Goal: Communication & Community: Share content

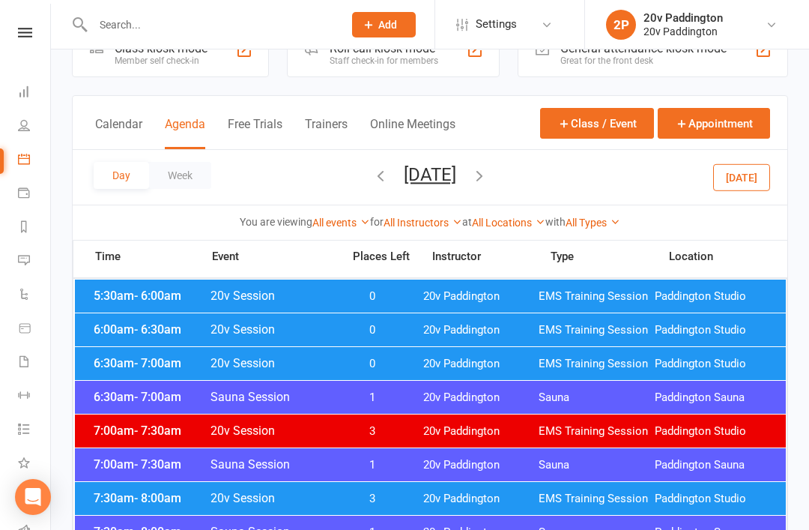
scroll to position [46, 0]
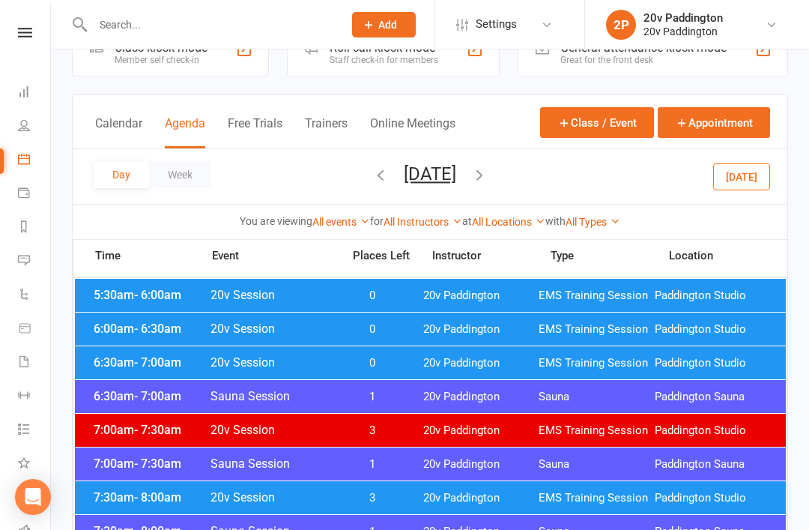
click at [732, 176] on button "[DATE]" at bounding box center [741, 176] width 57 height 27
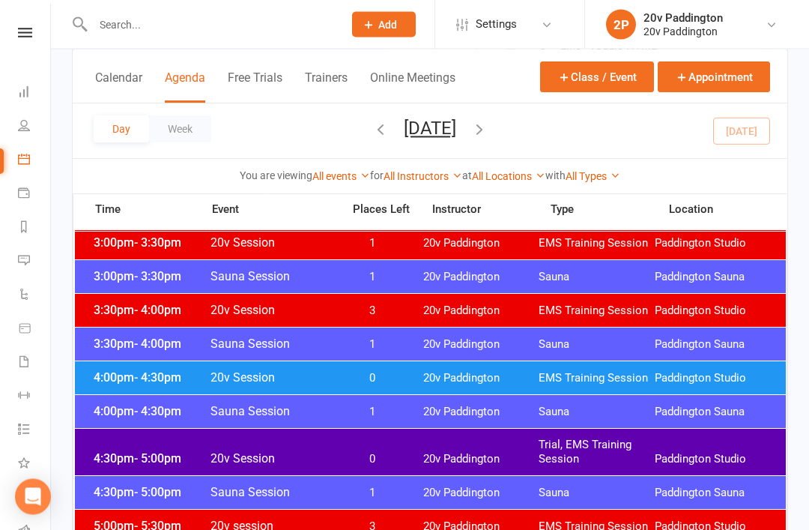
click at [125, 468] on div "4:30pm - 5:00pm 20v Session 0 20v Paddington Trial, EMS Training Session Paddin…" at bounding box center [430, 452] width 711 height 46
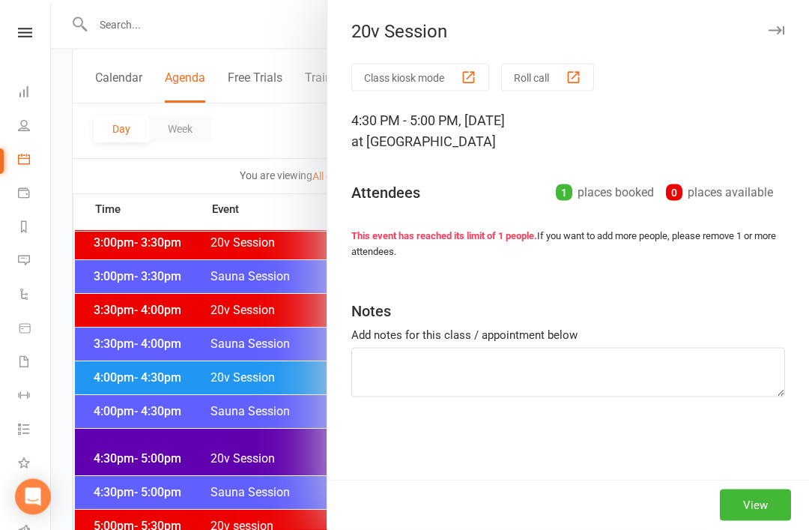
scroll to position [1171, 0]
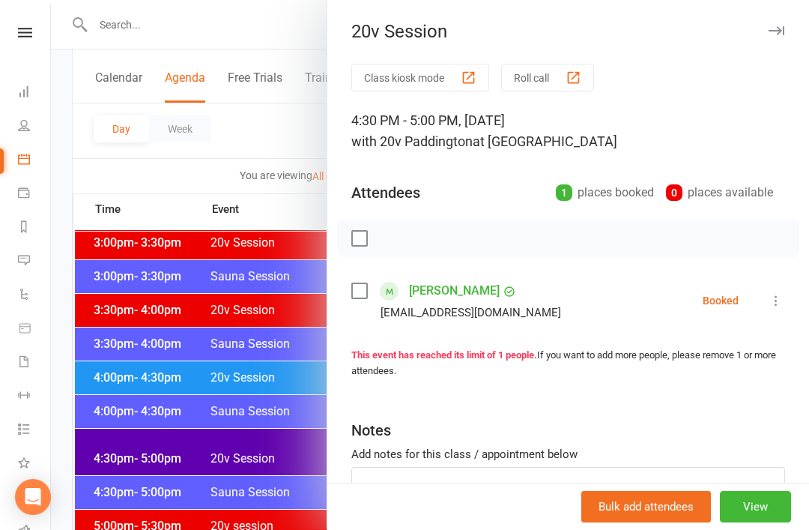
click at [145, 456] on div at bounding box center [430, 265] width 758 height 530
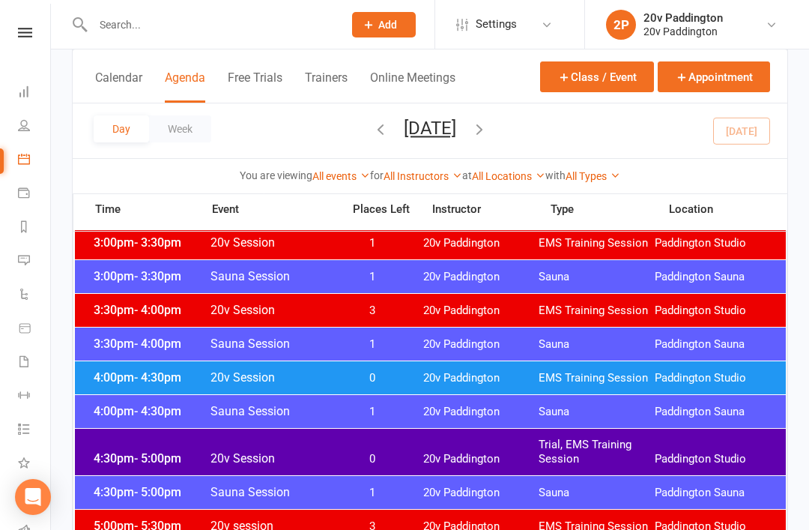
click at [123, 377] on span "4:00pm - 4:30pm" at bounding box center [150, 377] width 120 height 14
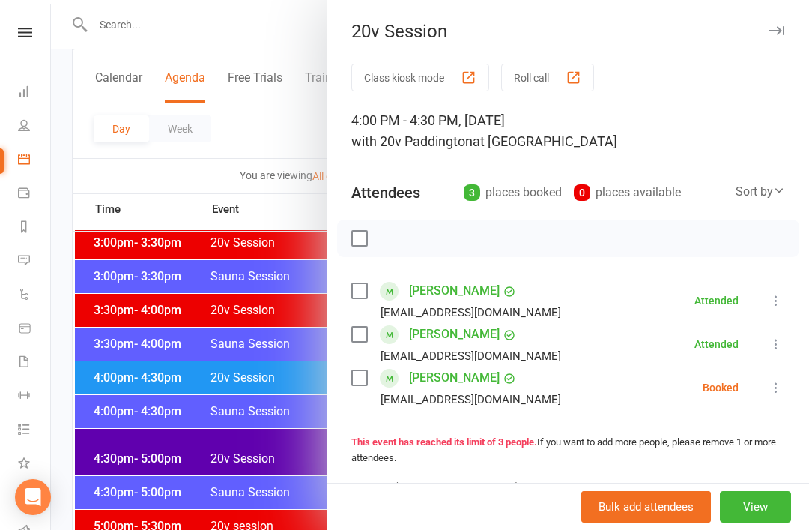
click at [474, 375] on link "[PERSON_NAME]" at bounding box center [454, 378] width 91 height 24
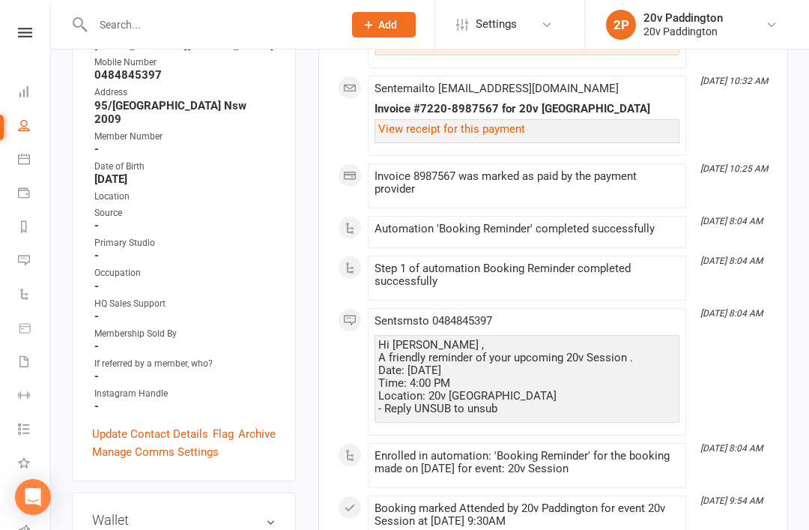
scroll to position [367, 0]
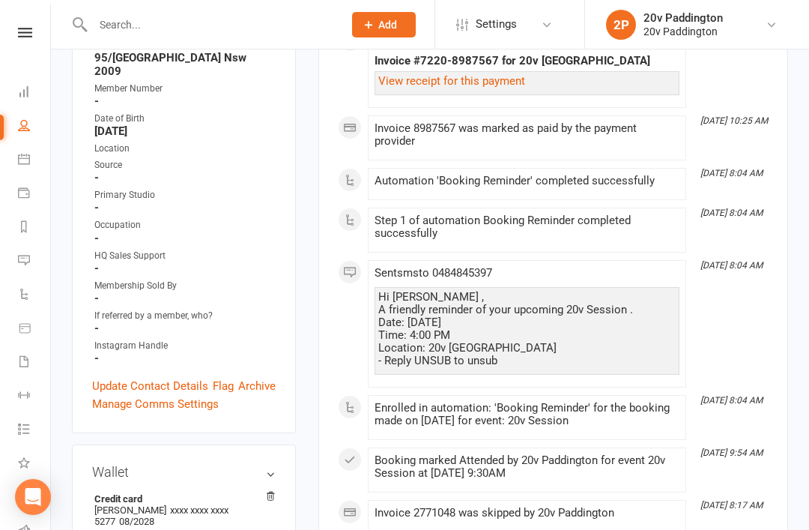
click at [241, 2] on div at bounding box center [202, 24] width 261 height 49
click at [31, 158] on link "Calendar" at bounding box center [35, 161] width 34 height 34
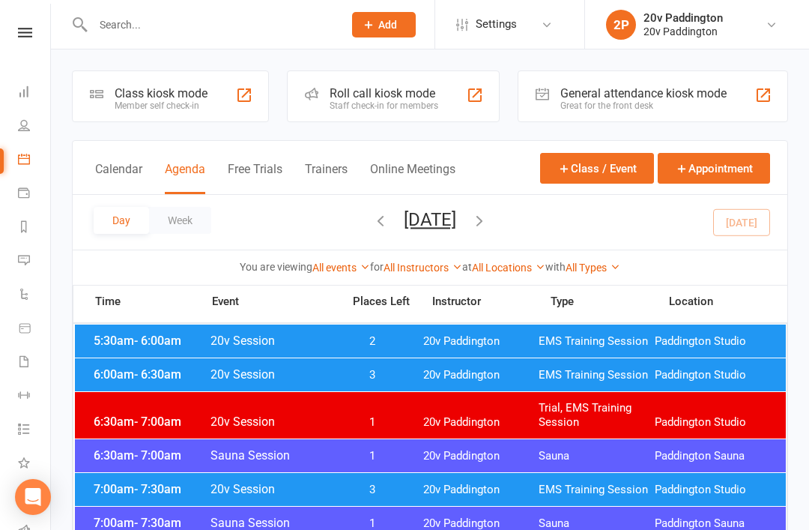
click at [488, 232] on button "button" at bounding box center [479, 222] width 16 height 26
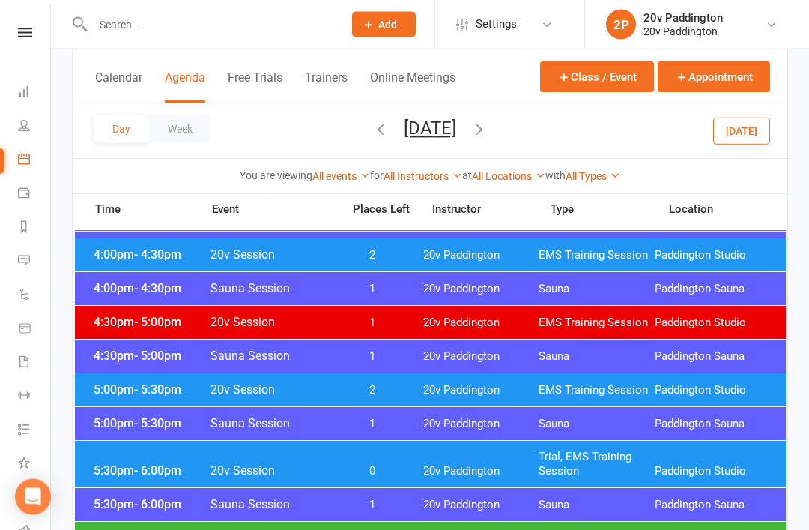
scroll to position [1280, 0]
click at [117, 400] on div "5:00pm - 5:30pm 20v Session 2 20v Paddington EMS Training Session Paddington St…" at bounding box center [430, 389] width 711 height 33
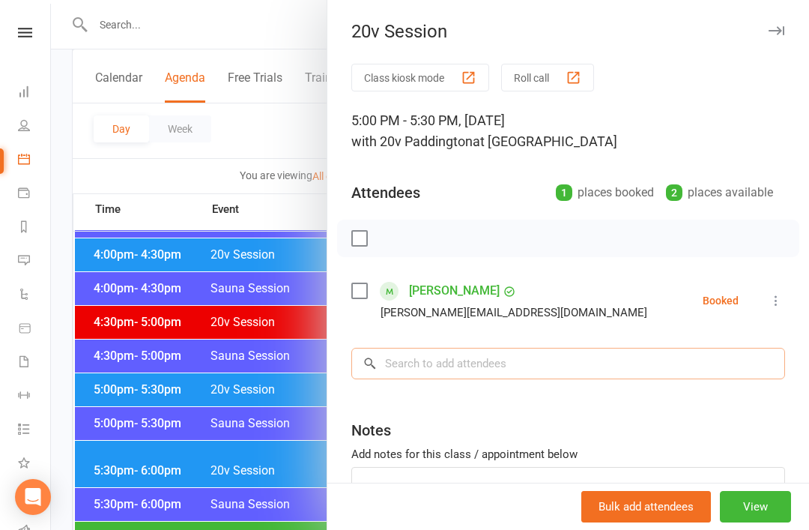
click at [659, 367] on input "search" at bounding box center [568, 363] width 434 height 31
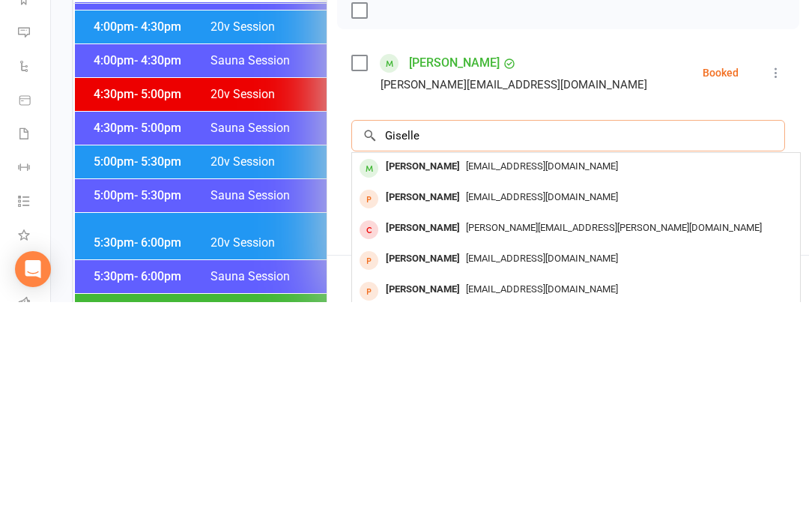
type input "Giselle"
click at [495, 388] on span "[EMAIL_ADDRESS][DOMAIN_NAME]" at bounding box center [542, 393] width 152 height 11
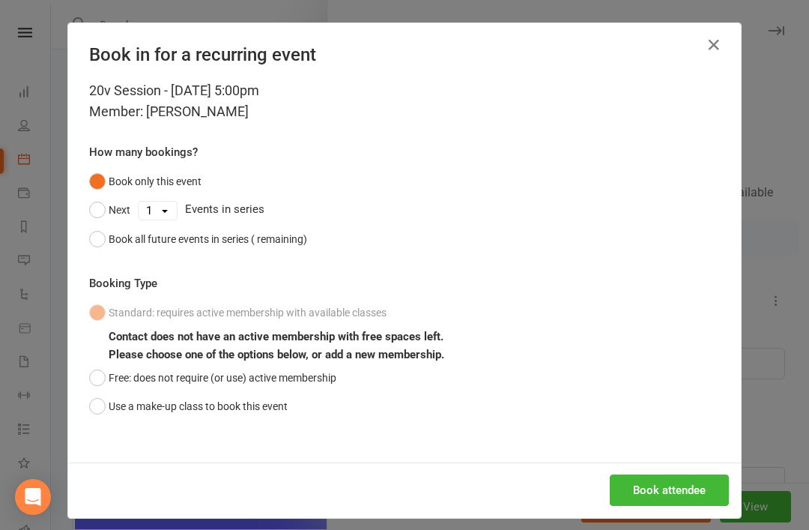
click at [639, 483] on button "Book attendee" at bounding box center [669, 489] width 119 height 31
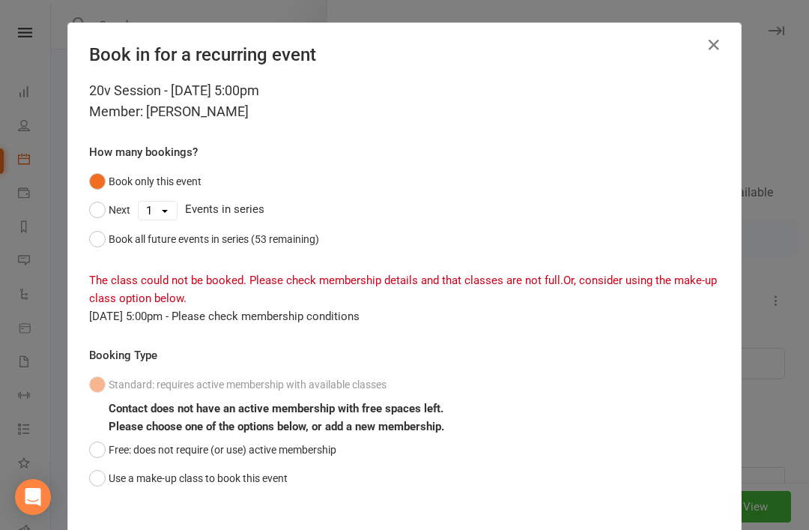
click at [97, 448] on button "Free: does not require (or use) active membership" at bounding box center [212, 449] width 247 height 28
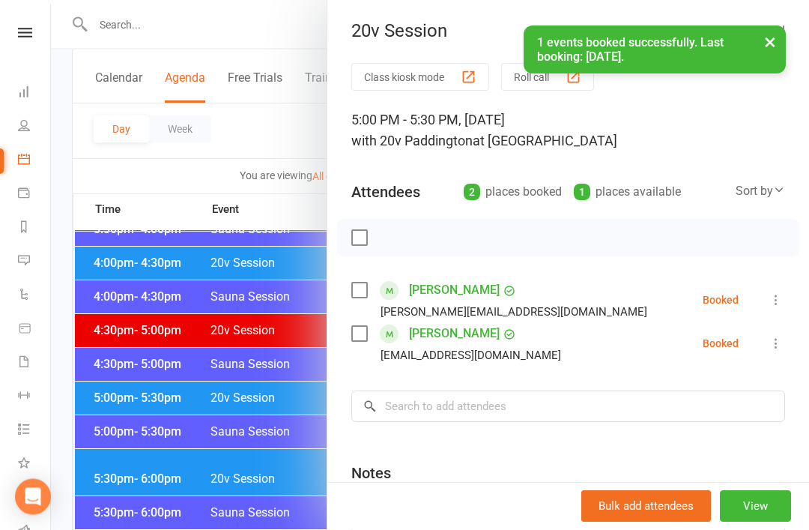
scroll to position [1272, 0]
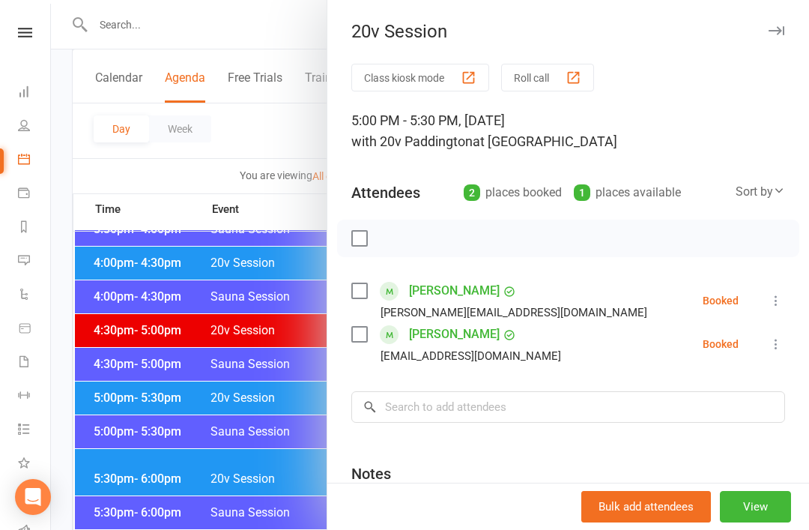
click at [202, 360] on div at bounding box center [430, 265] width 758 height 530
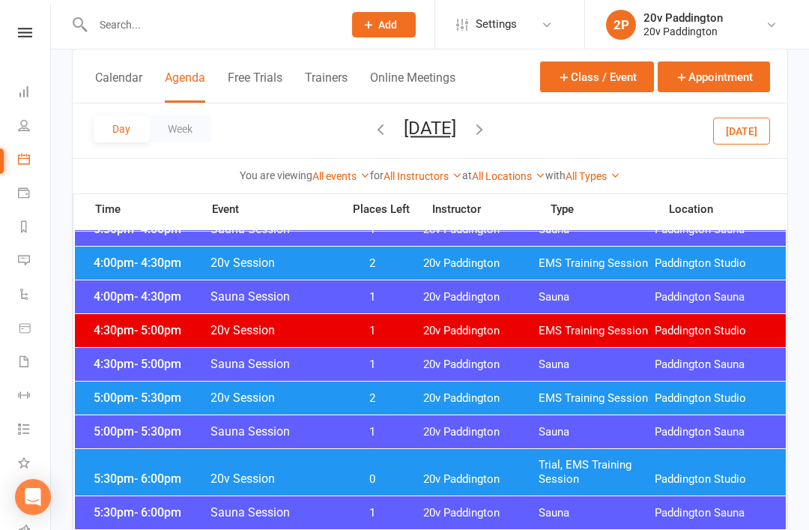
click at [37, 263] on link "Messages 3" at bounding box center [35, 262] width 34 height 34
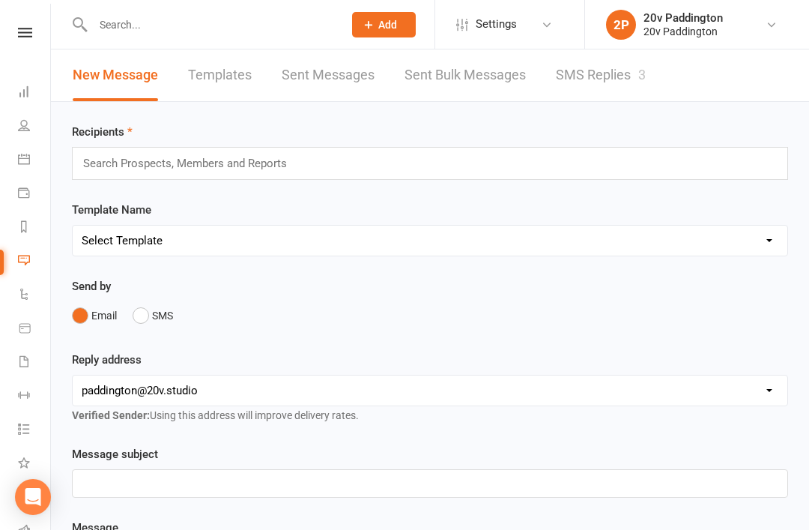
click at [602, 81] on link "SMS Replies 3" at bounding box center [601, 75] width 90 height 52
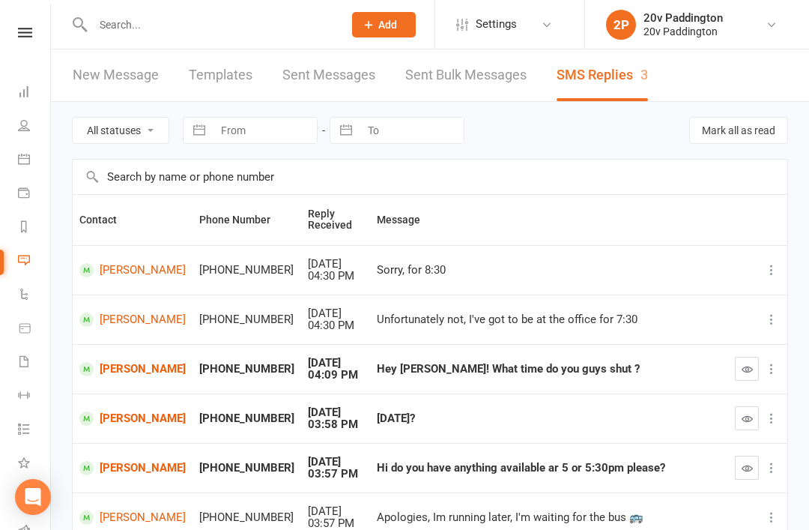
scroll to position [169, 0]
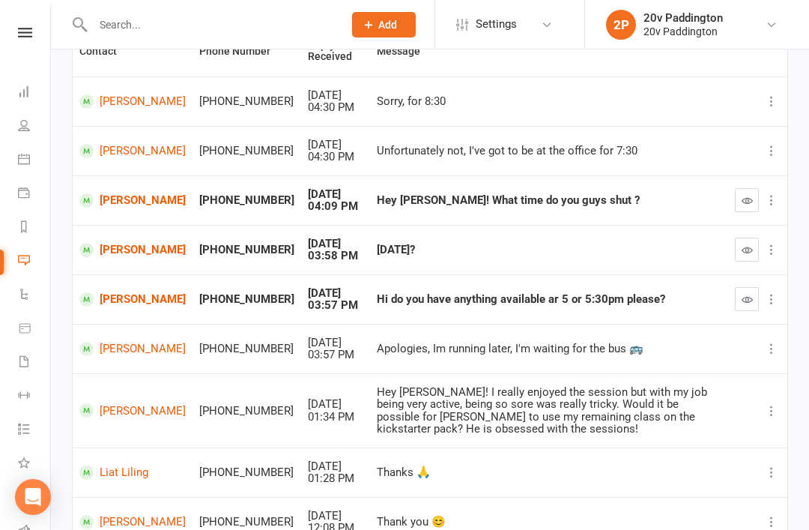
click at [748, 254] on button "button" at bounding box center [747, 250] width 24 height 24
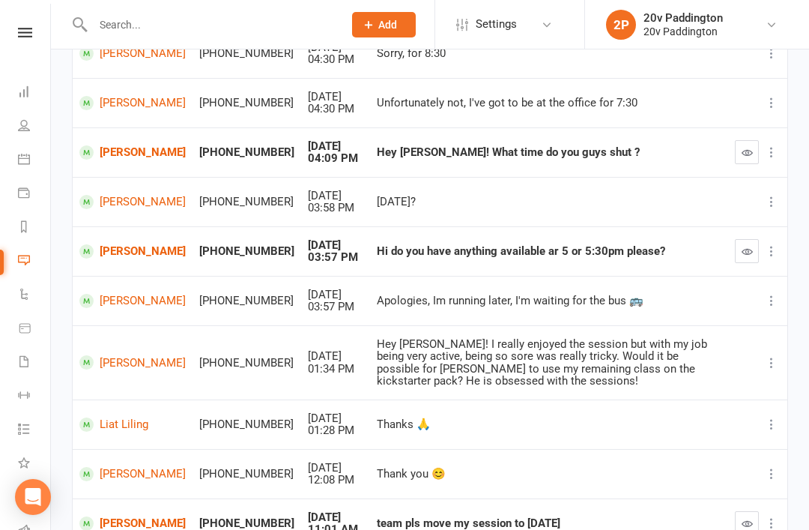
click at [753, 256] on button "button" at bounding box center [747, 251] width 24 height 24
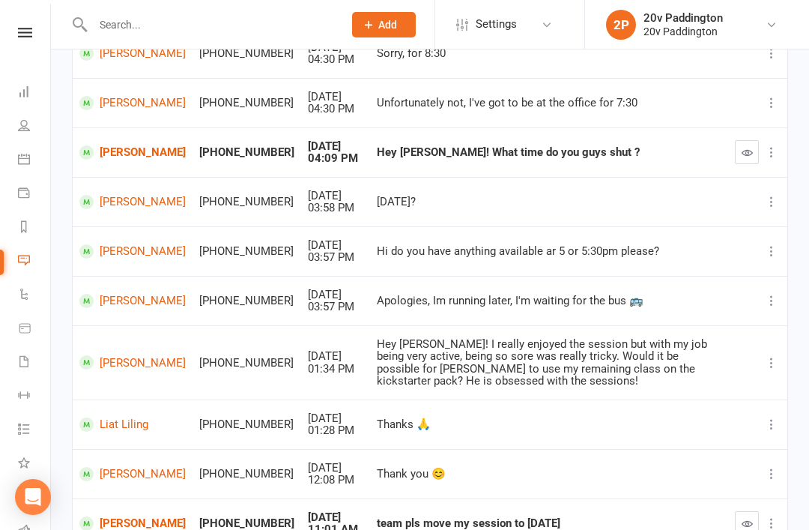
click at [111, 151] on link "[PERSON_NAME]" at bounding box center [132, 152] width 106 height 14
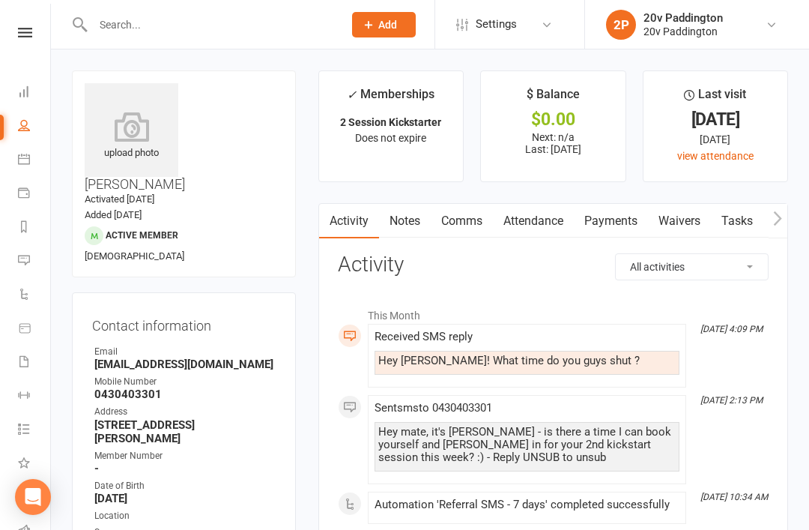
click at [474, 221] on link "Comms" at bounding box center [462, 221] width 62 height 34
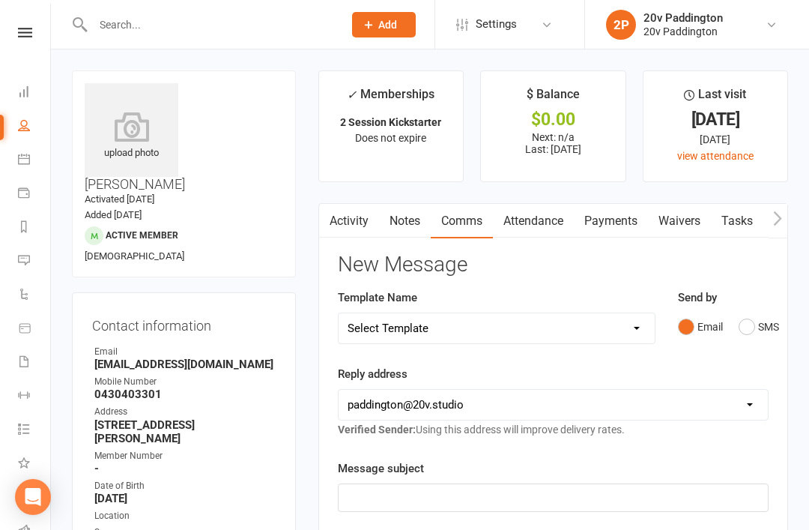
click at [744, 330] on button "SMS" at bounding box center [759, 326] width 40 height 28
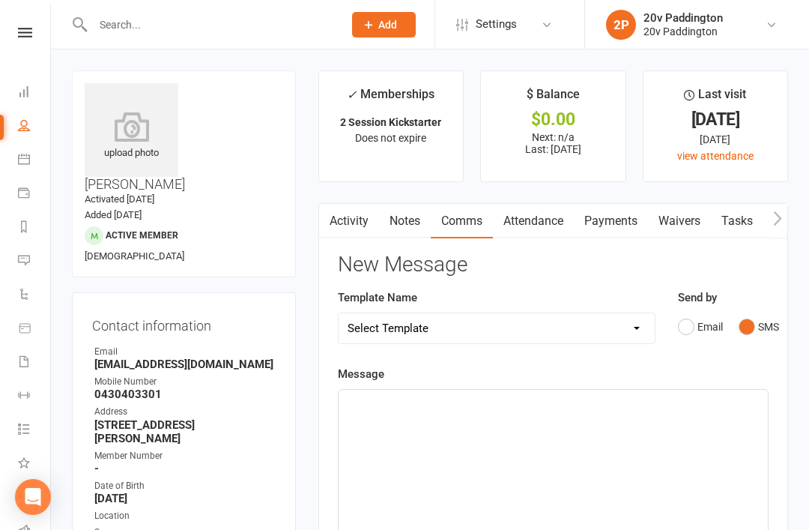
click at [629, 468] on div "﻿" at bounding box center [553, 502] width 429 height 225
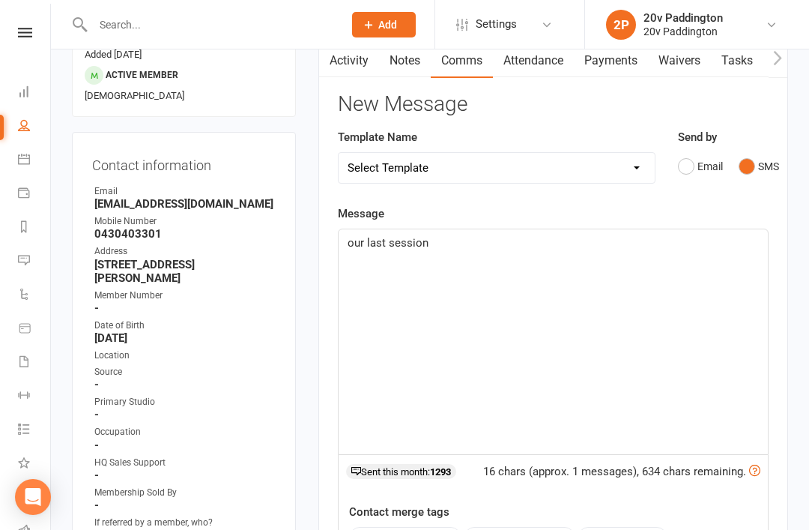
scroll to position [28, 0]
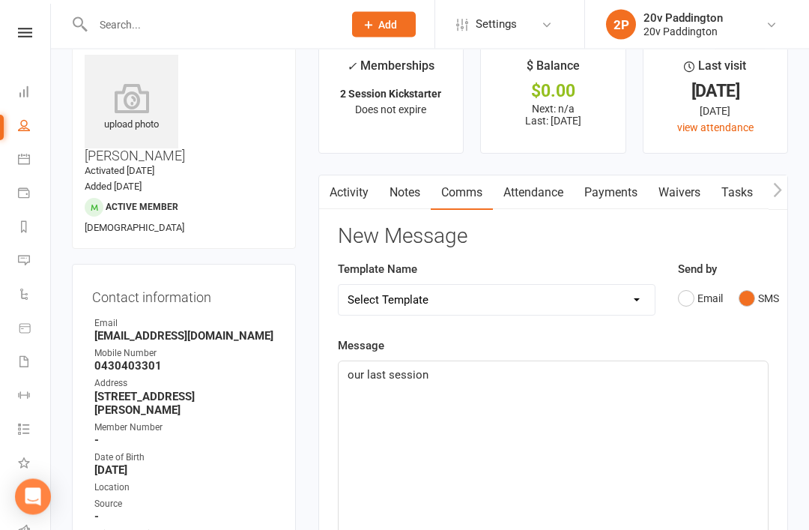
click at [502, 368] on p "our last session" at bounding box center [553, 375] width 411 height 18
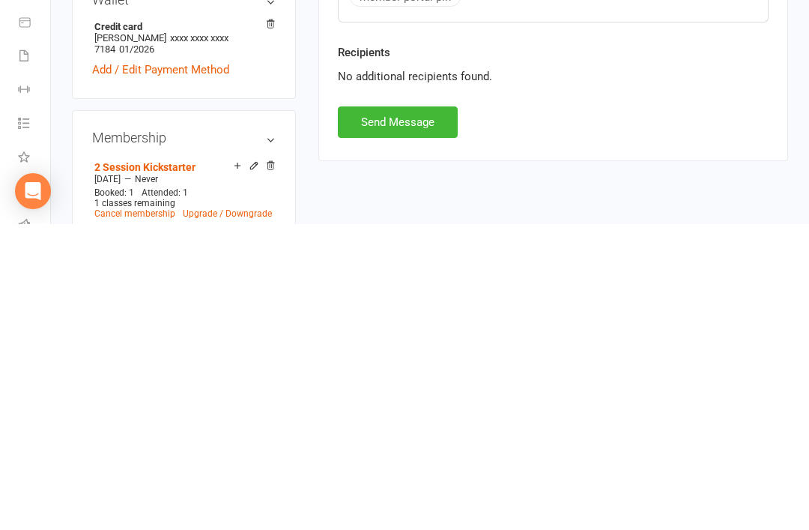
click at [411, 412] on button "Send Message" at bounding box center [398, 427] width 120 height 31
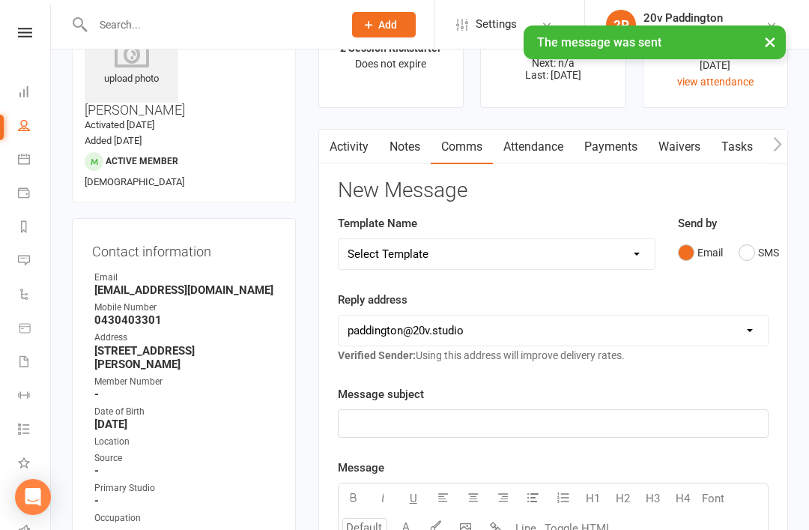
scroll to position [16, 0]
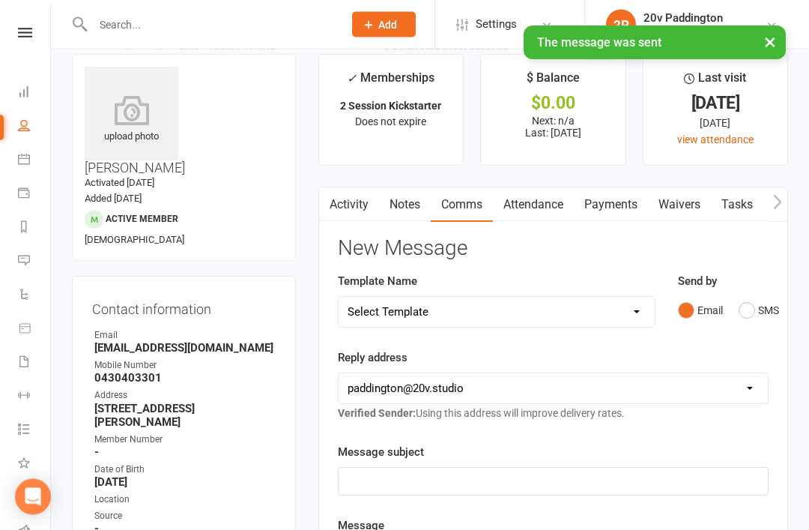
click at [543, 209] on link "Attendance" at bounding box center [533, 205] width 81 height 34
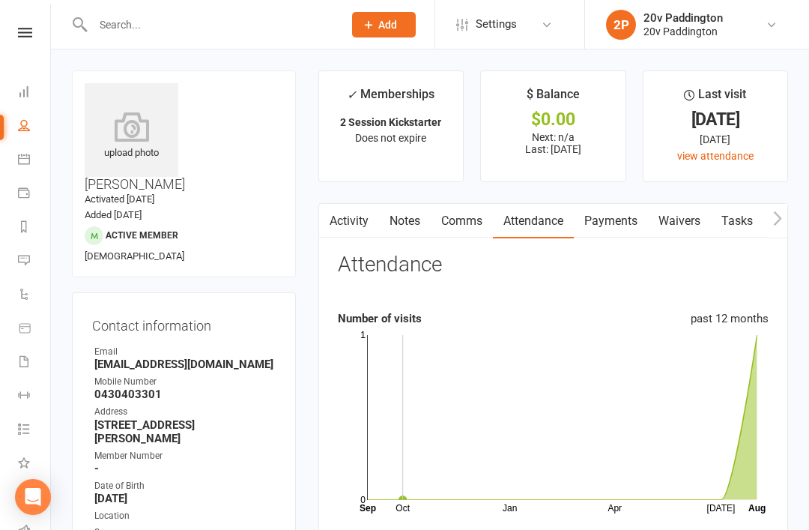
click at [357, 217] on link "Activity" at bounding box center [349, 221] width 60 height 34
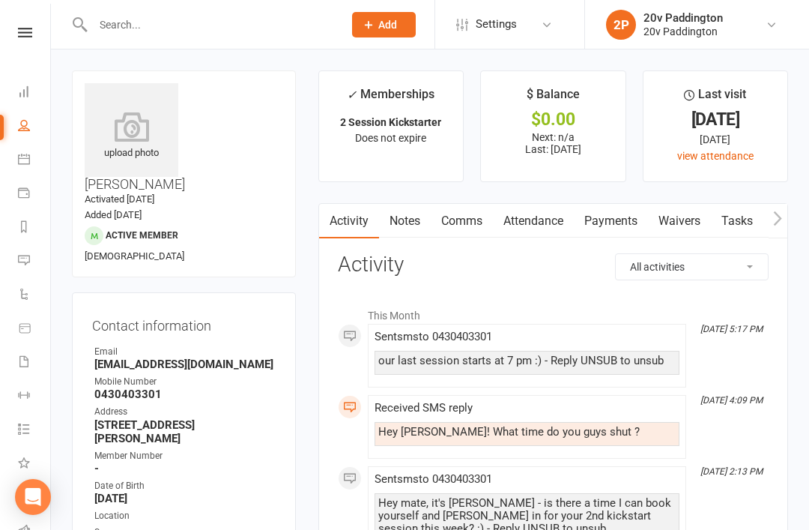
click at [11, 213] on li "Reports" at bounding box center [25, 228] width 50 height 34
click at [34, 256] on link "Messages 1" at bounding box center [35, 262] width 34 height 34
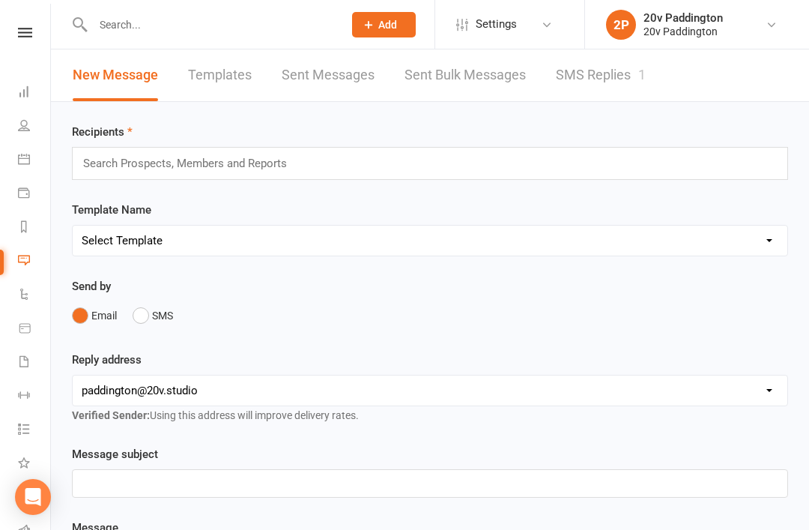
click at [605, 77] on link "SMS Replies 1" at bounding box center [601, 75] width 90 height 52
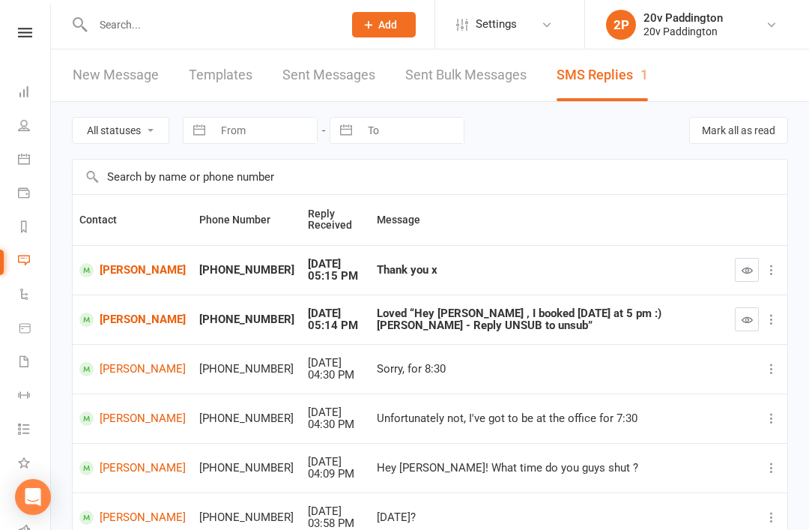
click at [739, 326] on button "button" at bounding box center [747, 319] width 24 height 24
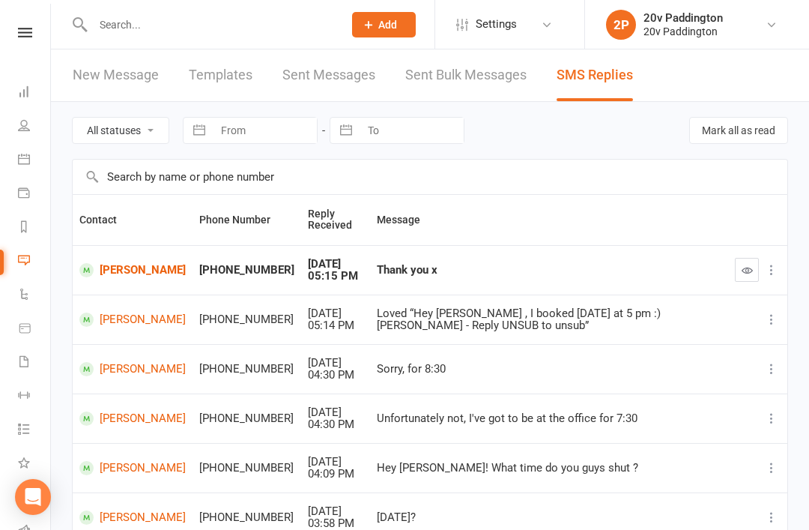
click at [745, 280] on button "button" at bounding box center [747, 270] width 24 height 24
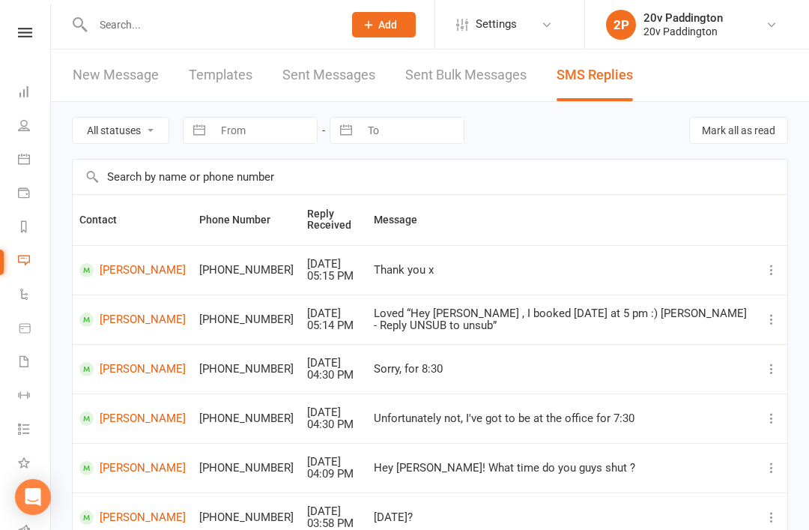
click at [11, 165] on li "Calendar" at bounding box center [25, 161] width 50 height 34
click at [18, 164] on icon at bounding box center [24, 159] width 12 height 12
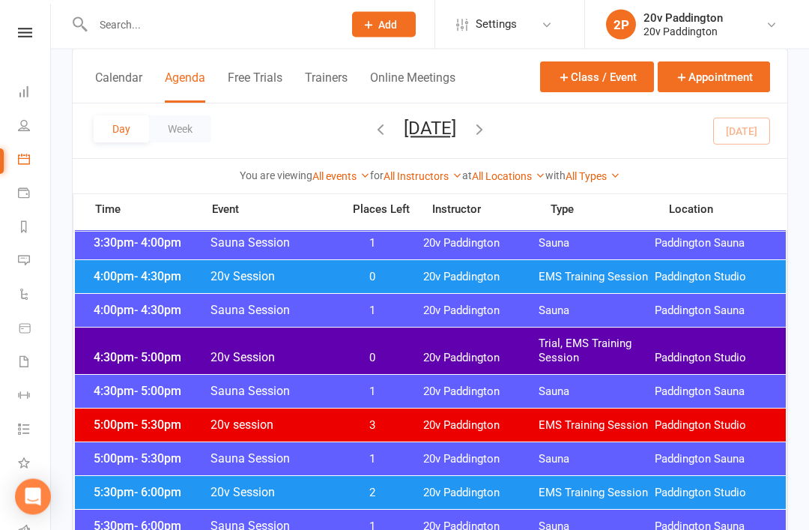
scroll to position [1271, 0]
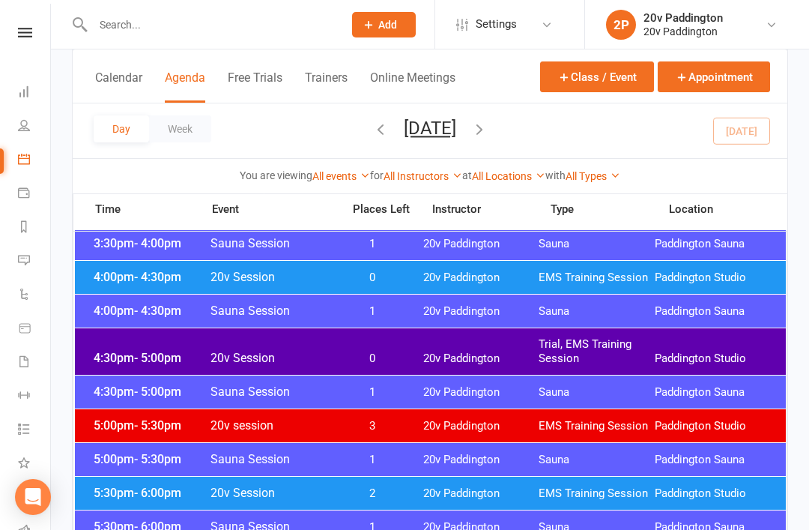
click at [119, 282] on span "4:00pm - 4:30pm" at bounding box center [150, 277] width 120 height 14
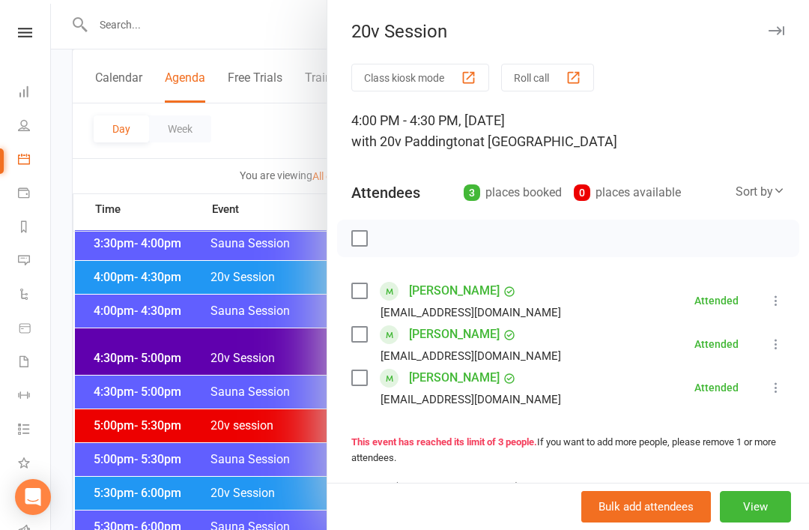
click at [468, 384] on link "[PERSON_NAME]" at bounding box center [454, 378] width 91 height 24
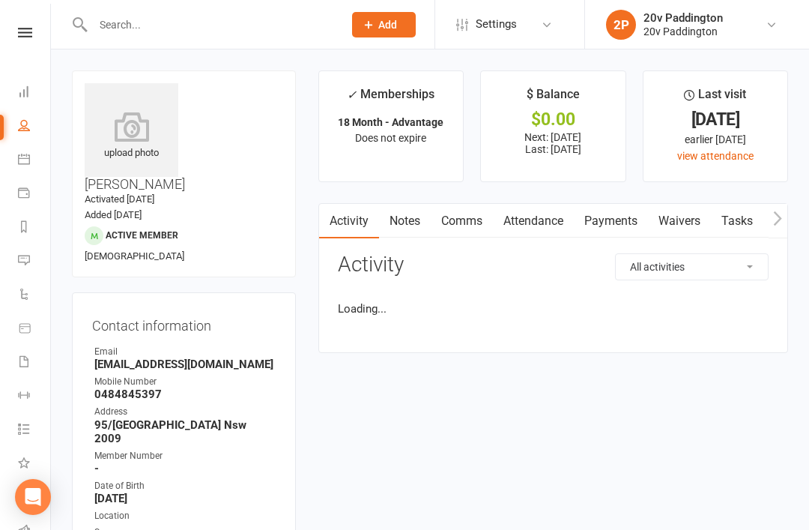
click at [523, 221] on link "Attendance" at bounding box center [533, 221] width 81 height 34
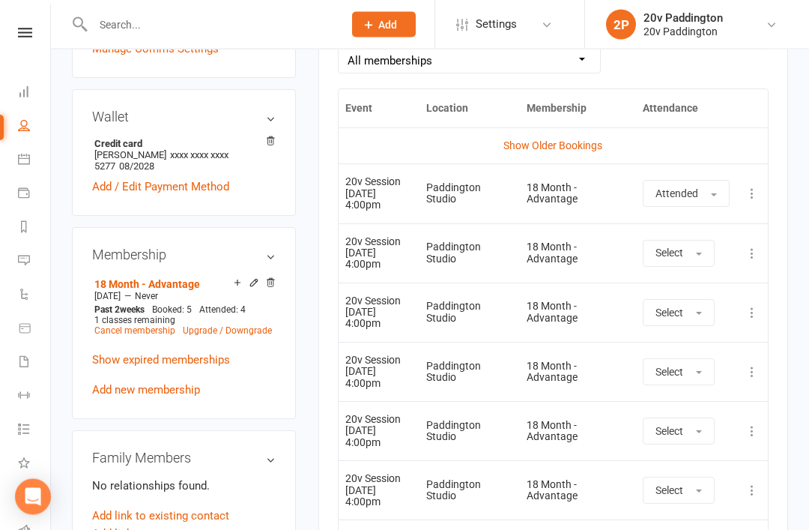
scroll to position [722, 0]
click at [15, 262] on li "Messages -1" at bounding box center [25, 262] width 50 height 34
click at [12, 286] on li "Automations" at bounding box center [25, 296] width 50 height 34
click at [30, 275] on link "Messages -1" at bounding box center [35, 262] width 34 height 34
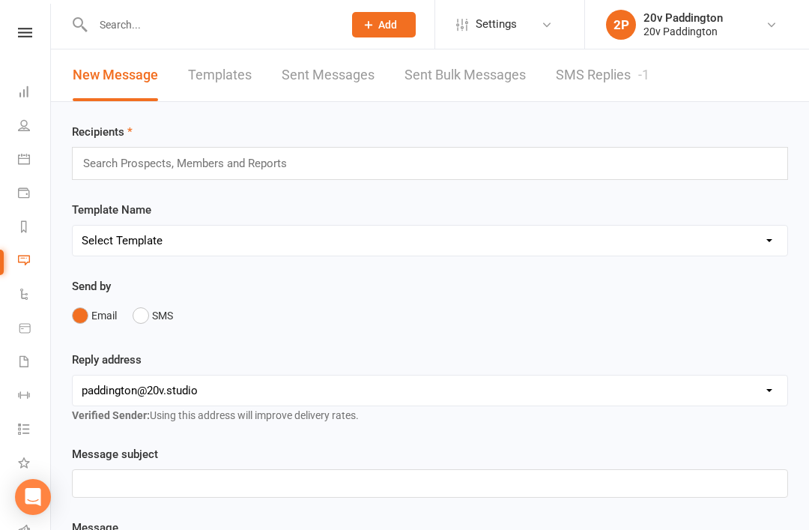
click at [608, 81] on link "SMS Replies -1" at bounding box center [603, 75] width 94 height 52
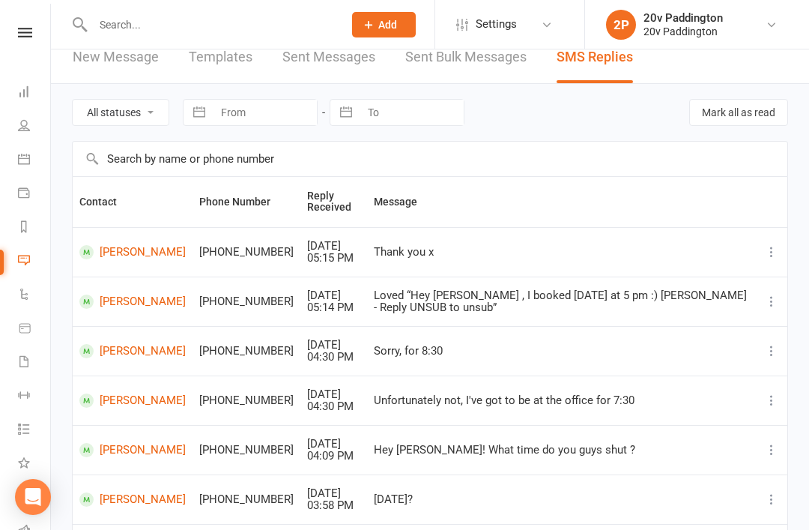
scroll to position [19, 0]
click at [124, 294] on link "[PERSON_NAME]" at bounding box center [132, 301] width 106 height 14
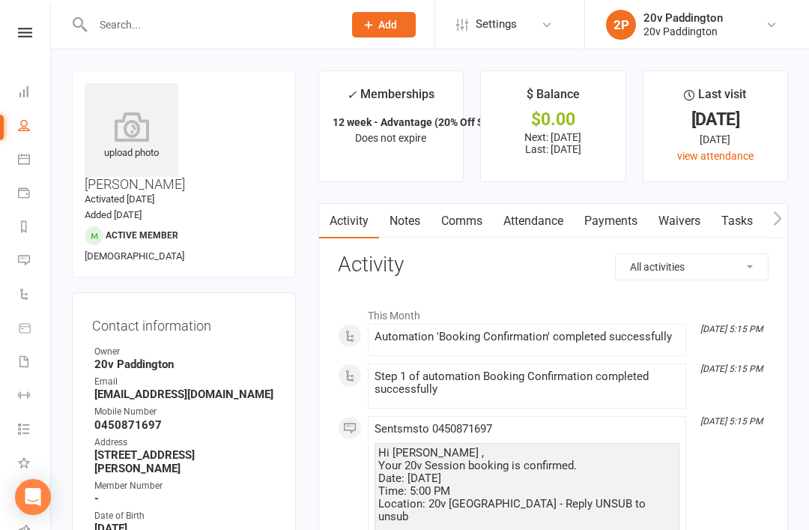
click at [534, 217] on link "Attendance" at bounding box center [533, 221] width 81 height 34
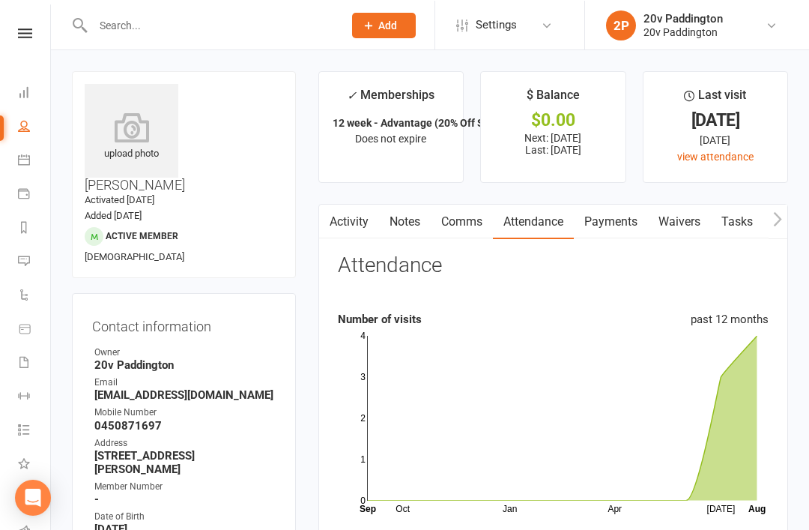
click at [485, 229] on link "Comms" at bounding box center [462, 221] width 62 height 34
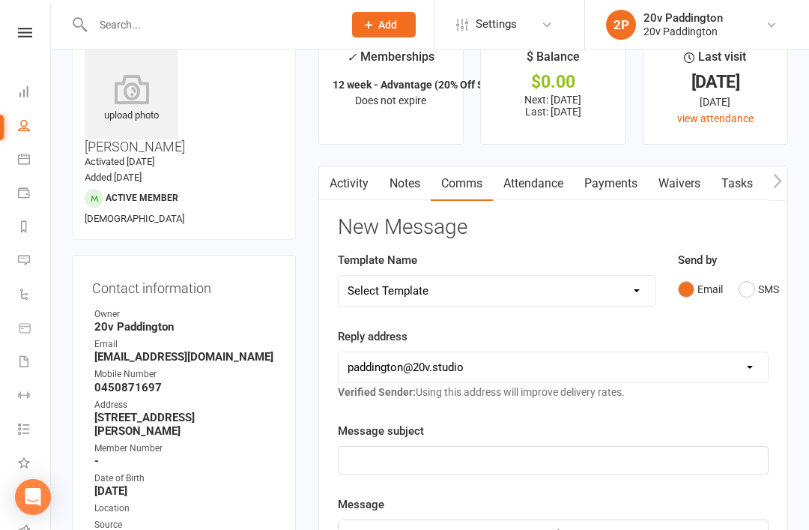
click at [760, 283] on button "SMS" at bounding box center [759, 289] width 40 height 28
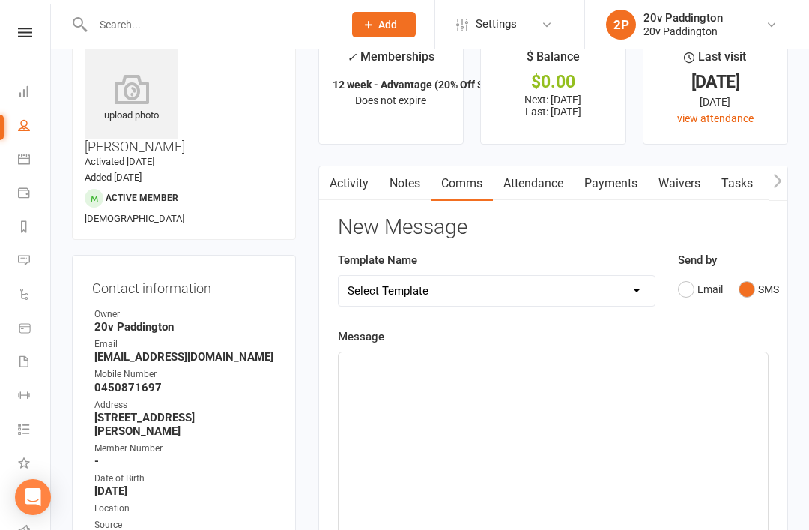
click at [626, 444] on div "﻿" at bounding box center [553, 464] width 429 height 225
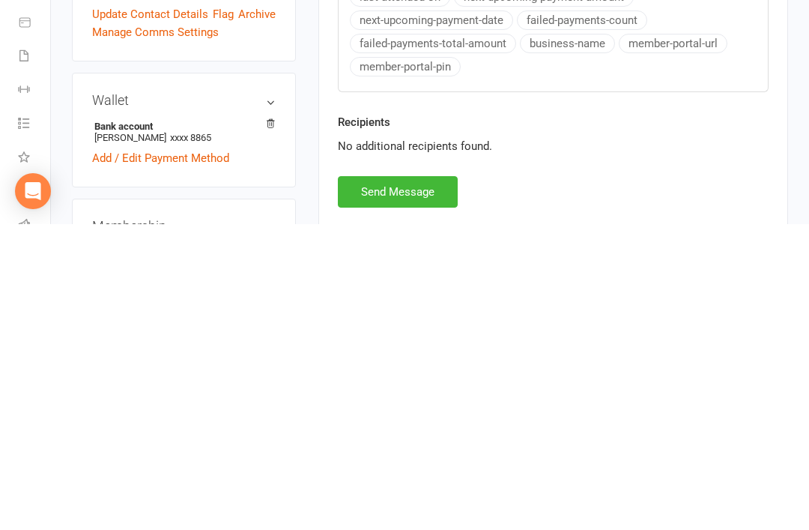
click at [405, 482] on button "Send Message" at bounding box center [398, 497] width 120 height 31
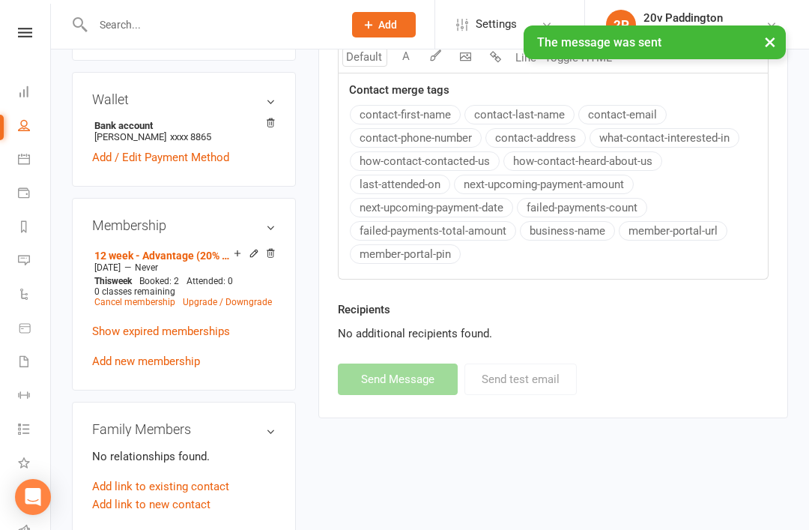
click at [34, 252] on link "Messages -1" at bounding box center [35, 262] width 34 height 34
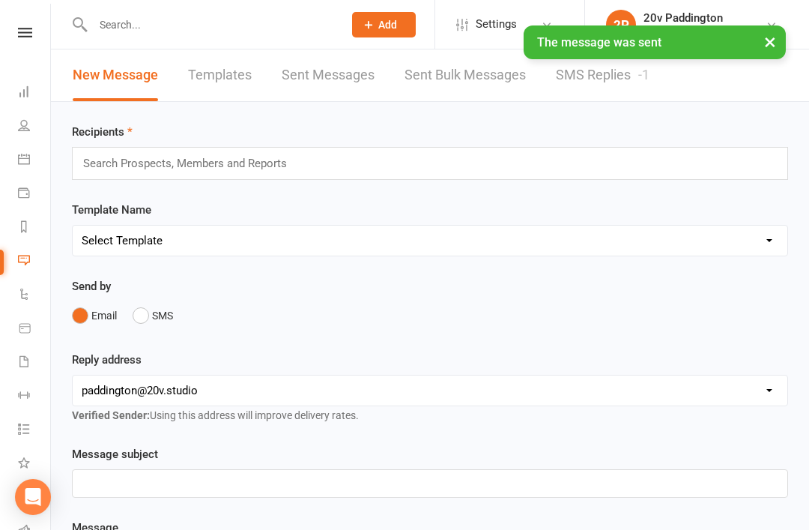
click at [607, 99] on link "SMS Replies -1" at bounding box center [603, 75] width 94 height 52
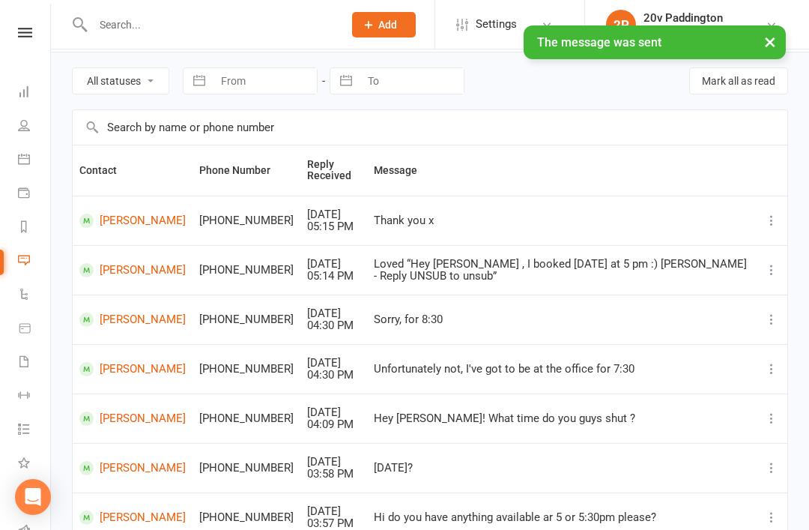
scroll to position [36, 0]
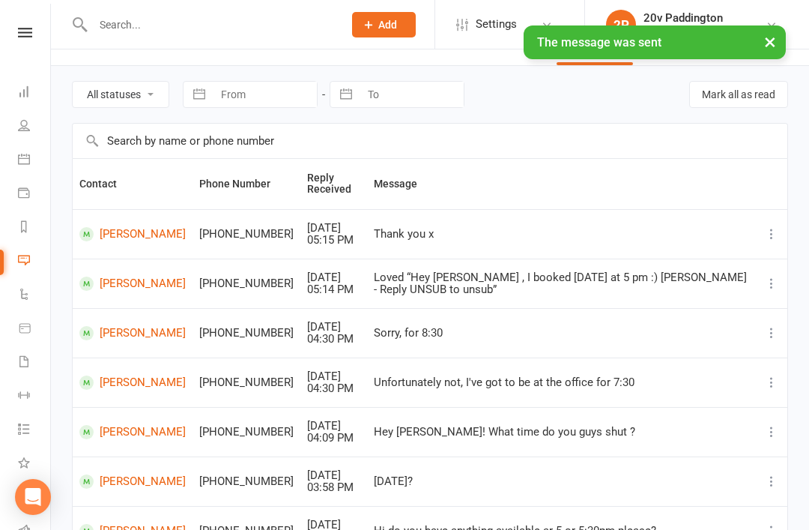
click at [23, 167] on link "Calendar" at bounding box center [35, 161] width 34 height 34
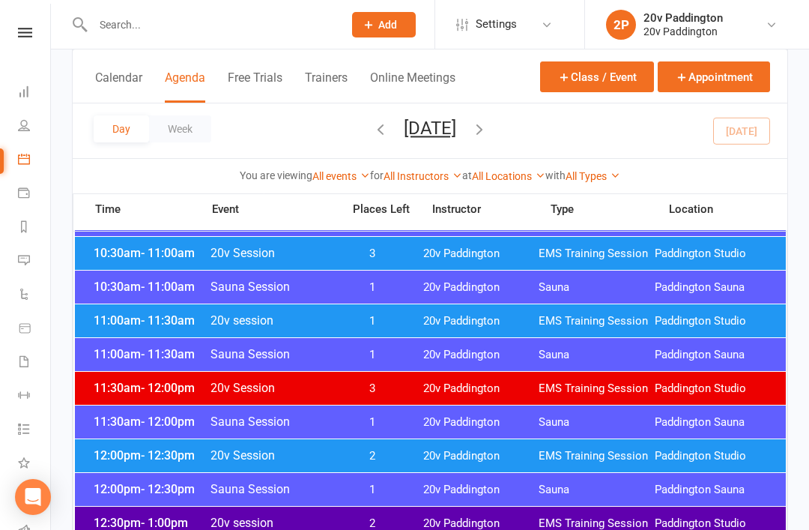
scroll to position [742, 0]
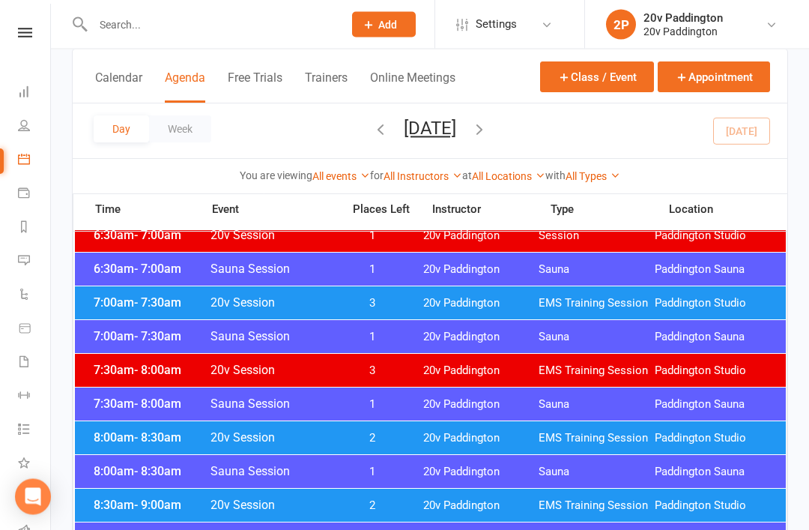
click at [29, 250] on link "Messages -1" at bounding box center [35, 262] width 34 height 34
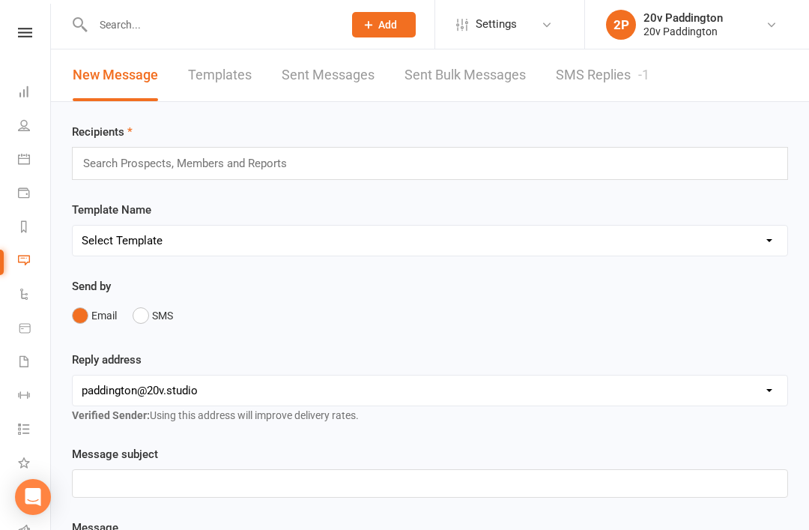
click at [606, 91] on link "SMS Replies -1" at bounding box center [603, 75] width 94 height 52
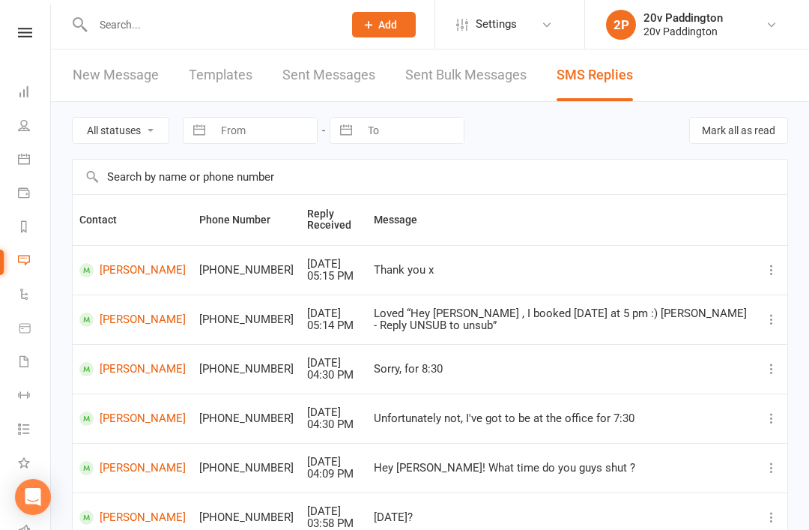
click at [34, 163] on link "Calendar" at bounding box center [35, 161] width 34 height 34
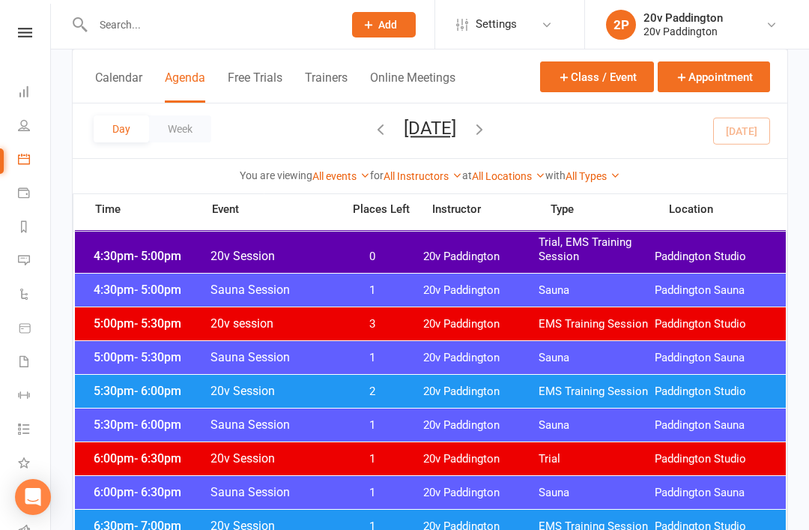
scroll to position [1373, 0]
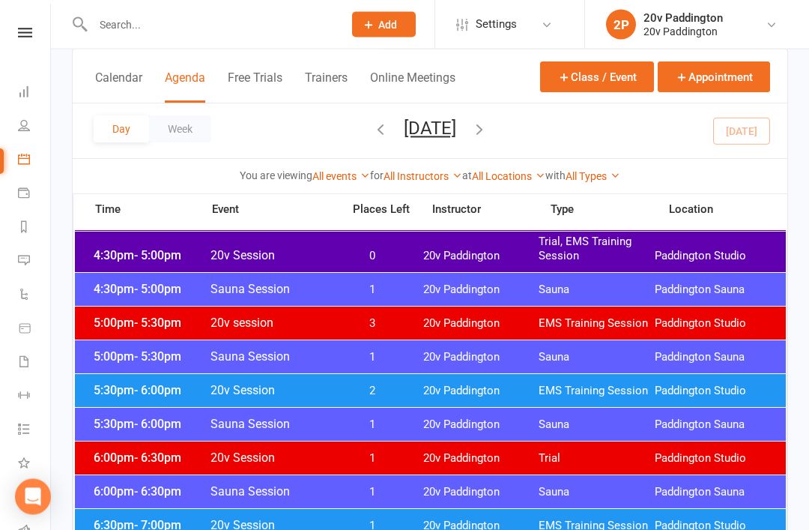
click at [638, 529] on span "EMS Training Session" at bounding box center [597, 526] width 116 height 14
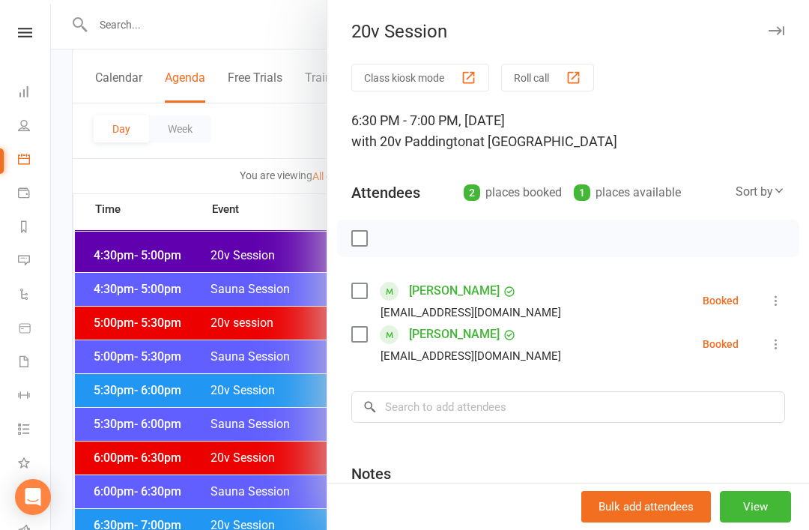
click at [220, 529] on div at bounding box center [430, 265] width 758 height 530
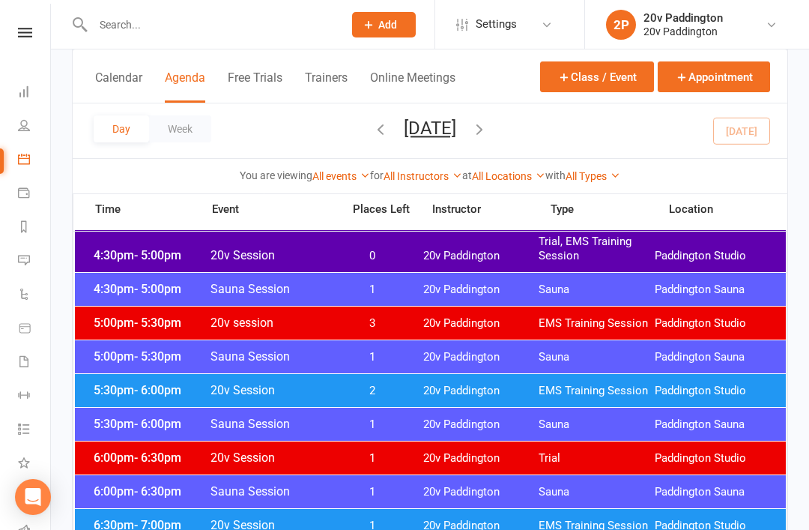
click at [26, 267] on link "Messages -1" at bounding box center [35, 262] width 34 height 34
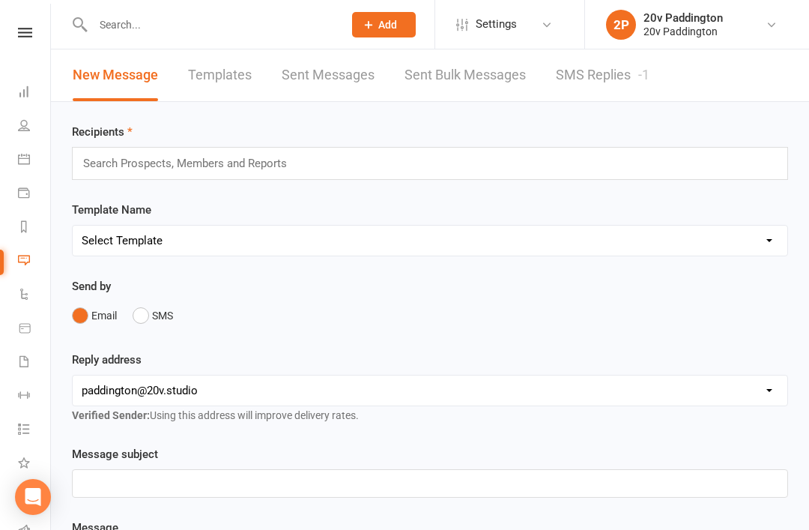
click at [626, 87] on link "SMS Replies -1" at bounding box center [603, 75] width 94 height 52
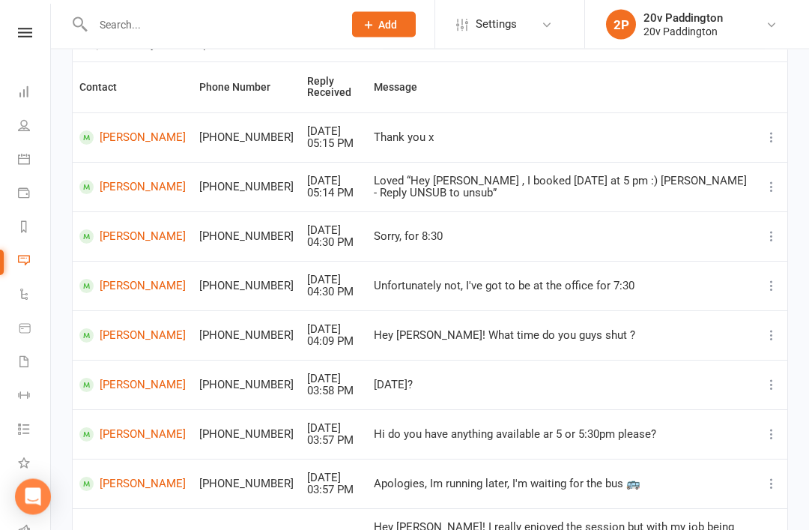
click at [31, 169] on link "Calendar" at bounding box center [35, 161] width 34 height 34
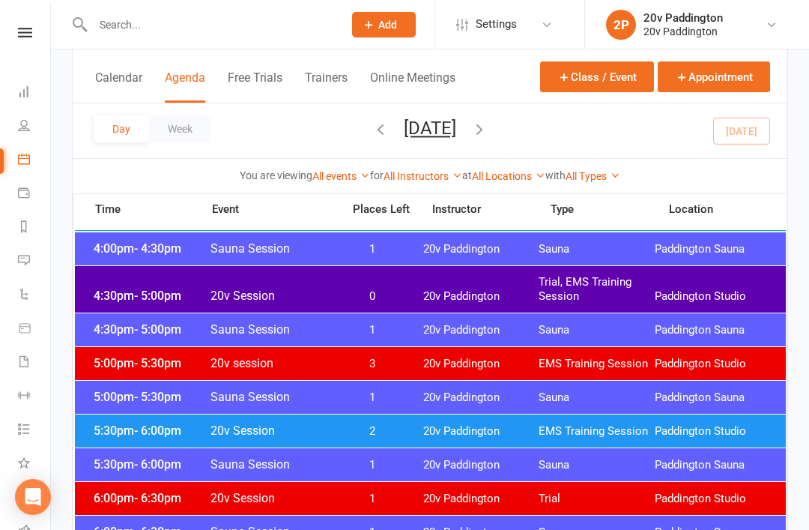
scroll to position [1334, 0]
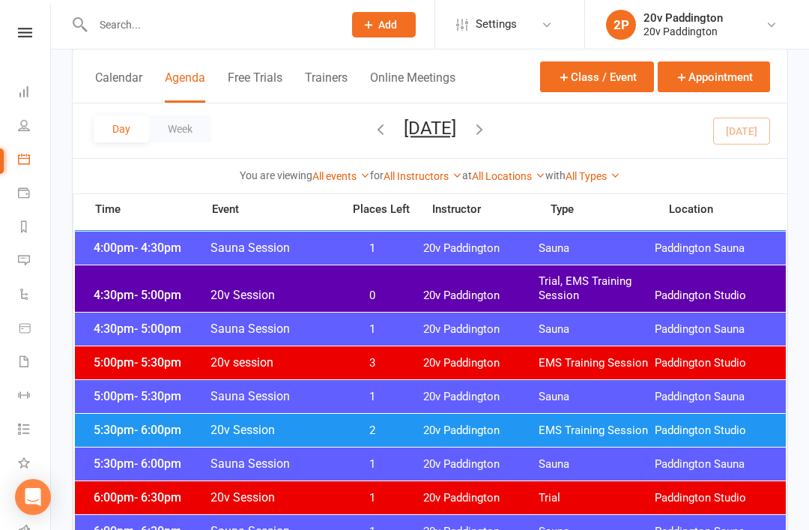
click at [731, 302] on span "Paddington Studio" at bounding box center [713, 296] width 116 height 14
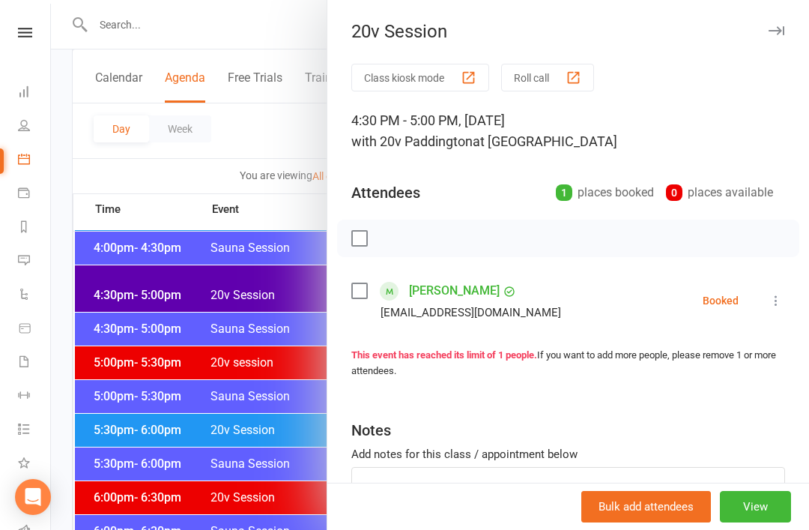
click at [782, 294] on icon at bounding box center [776, 300] width 15 height 15
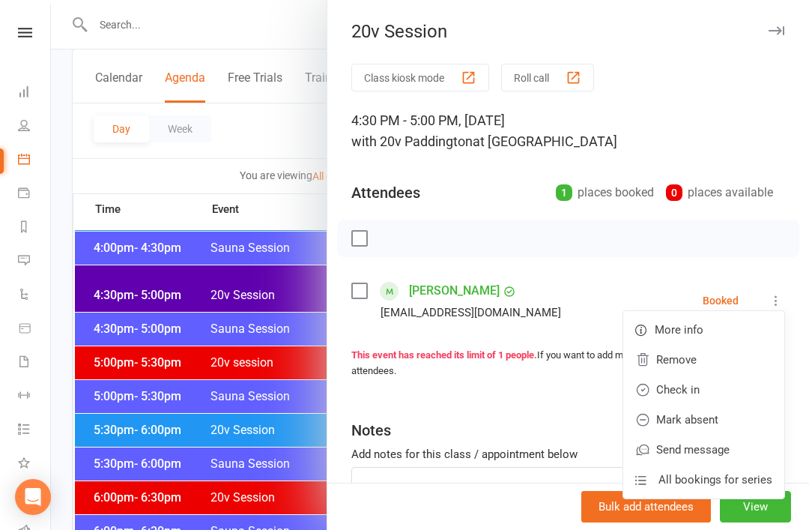
click at [701, 399] on link "Check in" at bounding box center [703, 390] width 161 height 30
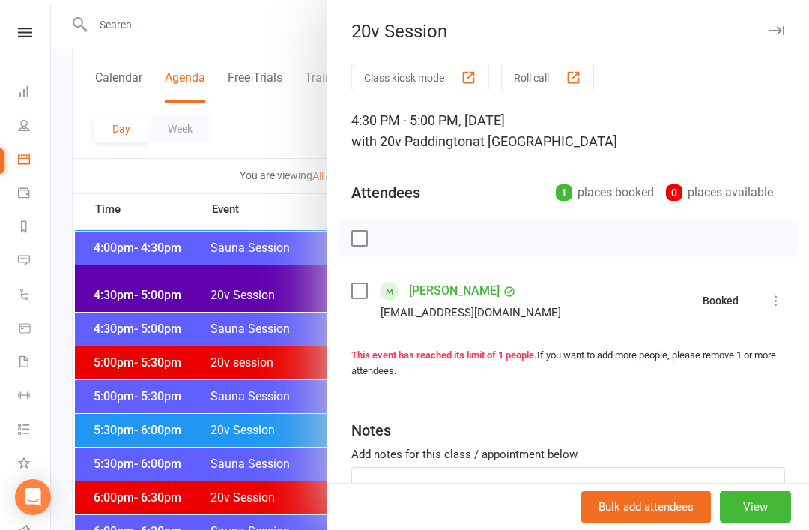
click at [228, 357] on div at bounding box center [430, 265] width 758 height 530
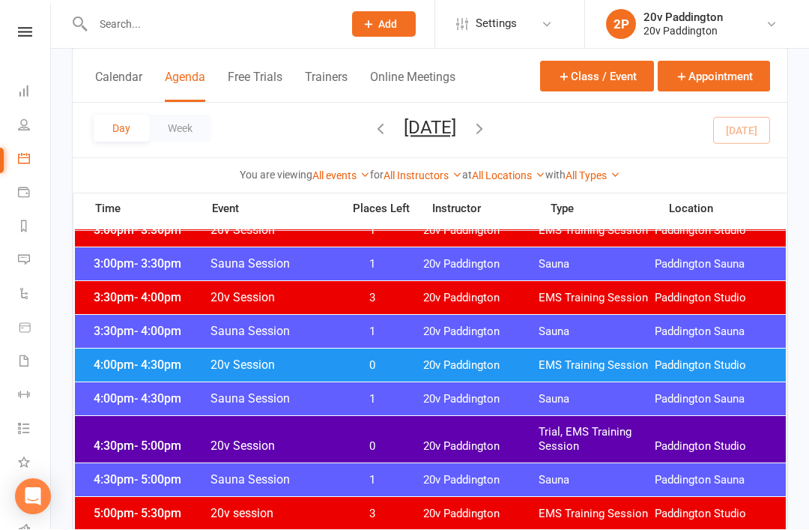
click at [396, 363] on span "0" at bounding box center [372, 366] width 79 height 14
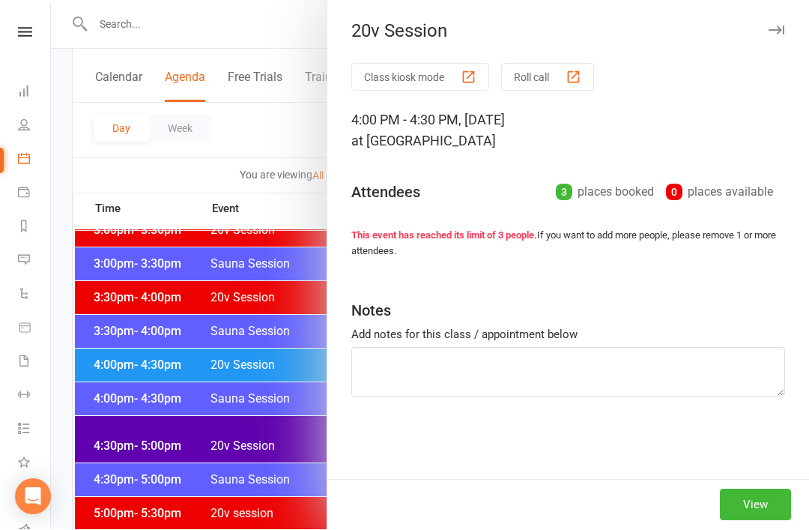
scroll to position [1183, 0]
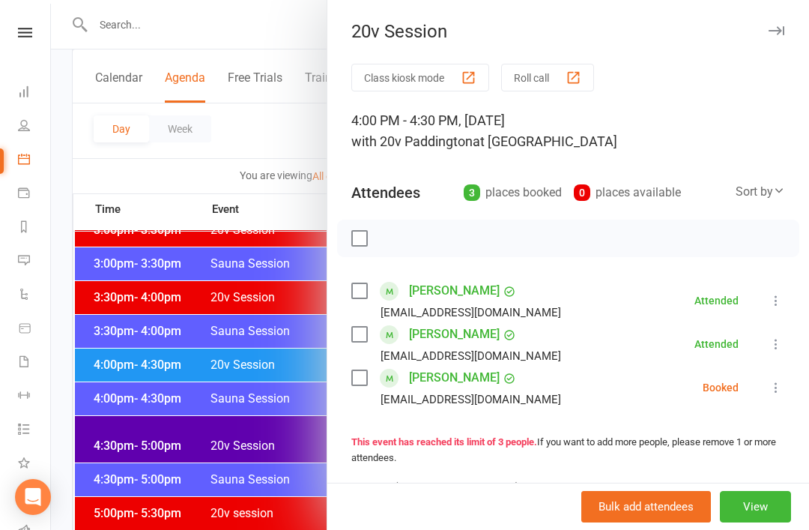
click at [767, 394] on button at bounding box center [776, 387] width 18 height 18
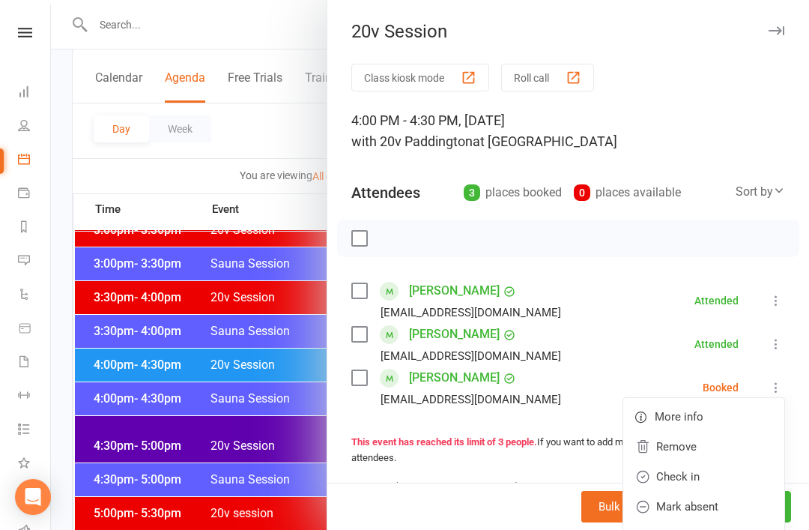
click at [710, 486] on link "Check in" at bounding box center [703, 477] width 161 height 30
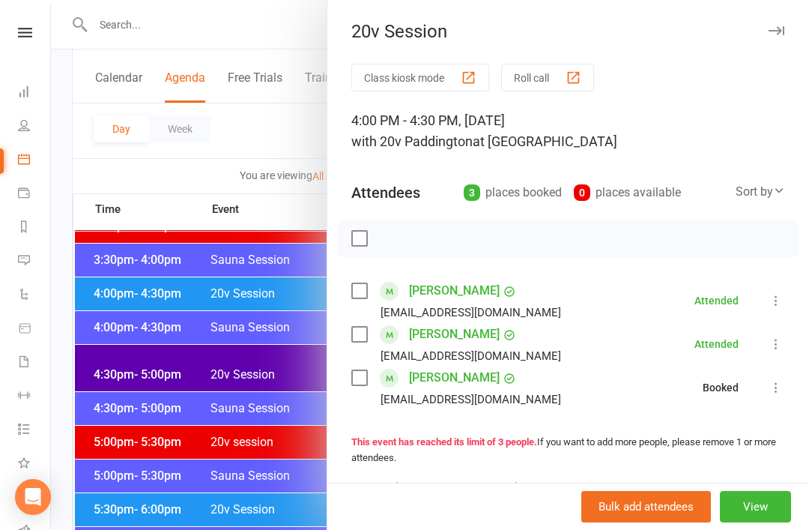
scroll to position [1274, 0]
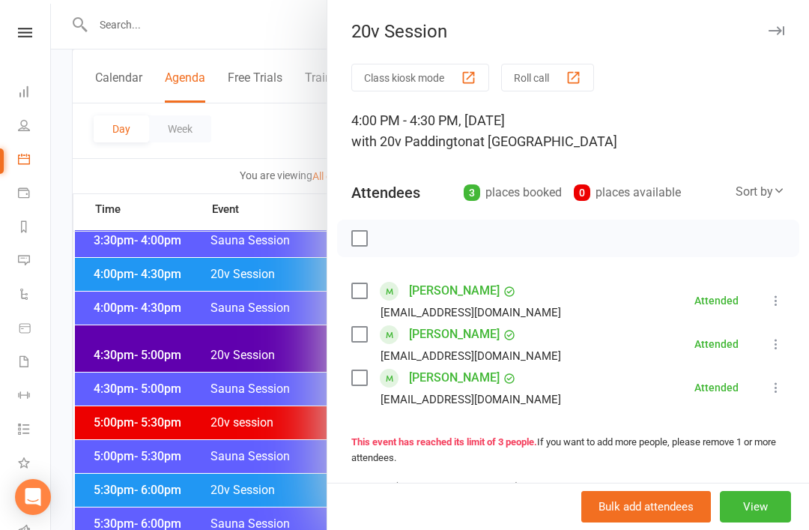
click at [228, 404] on div at bounding box center [430, 265] width 758 height 530
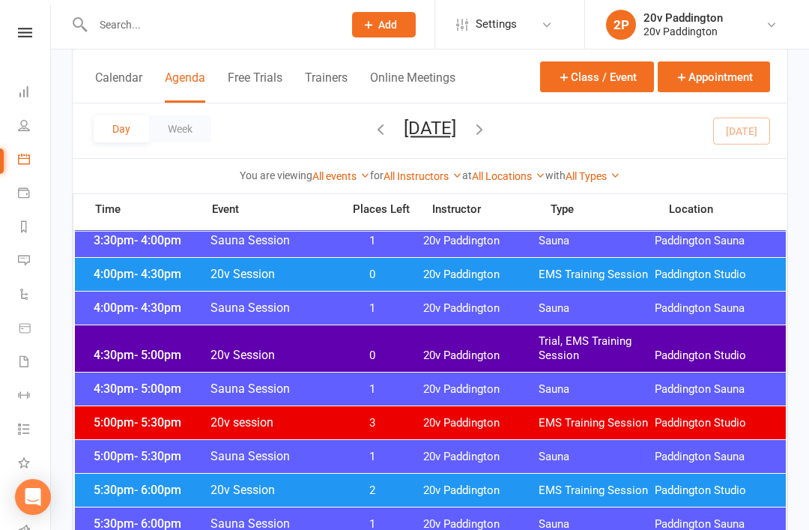
click at [336, 495] on span "2" at bounding box center [372, 490] width 79 height 14
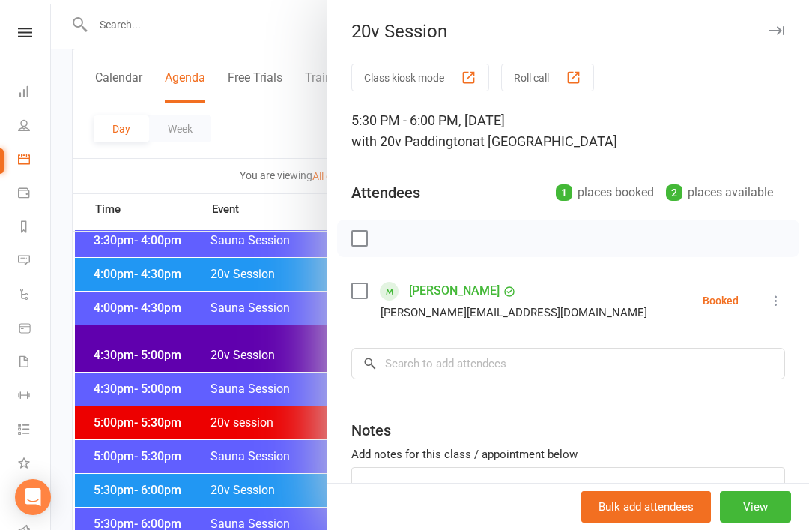
click at [235, 469] on div at bounding box center [430, 265] width 758 height 530
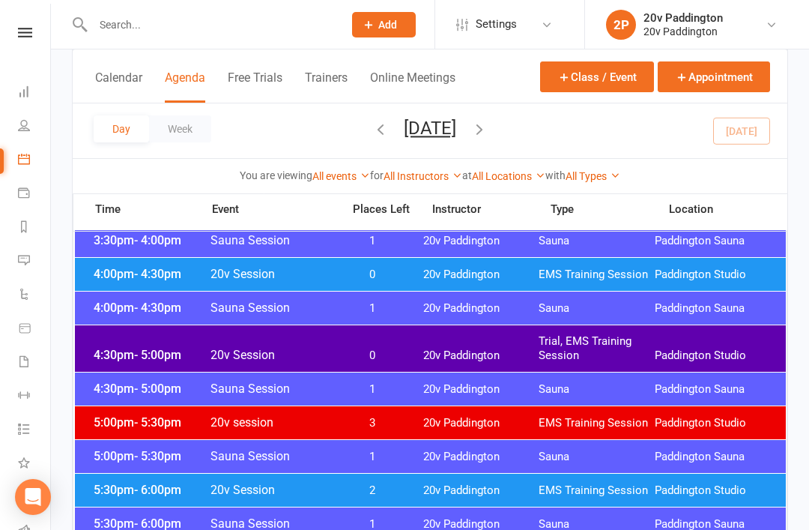
click at [35, 264] on link "Messages 3" at bounding box center [35, 262] width 34 height 34
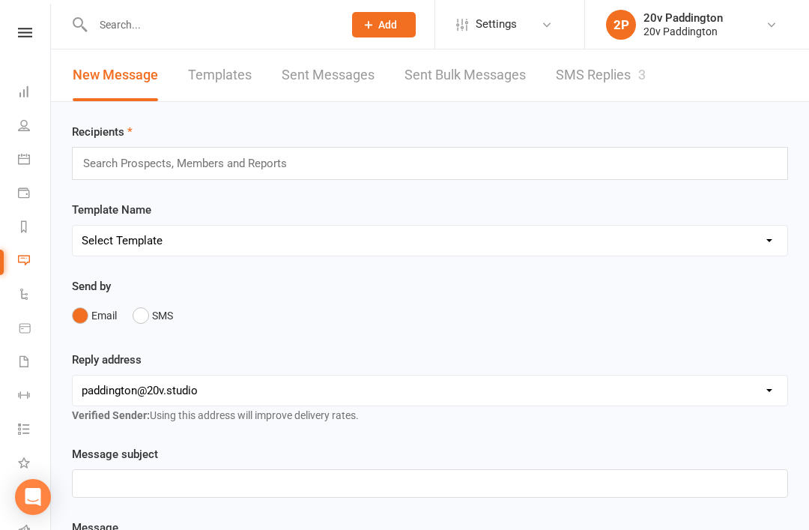
click at [646, 93] on link "SMS Replies 3" at bounding box center [601, 75] width 90 height 52
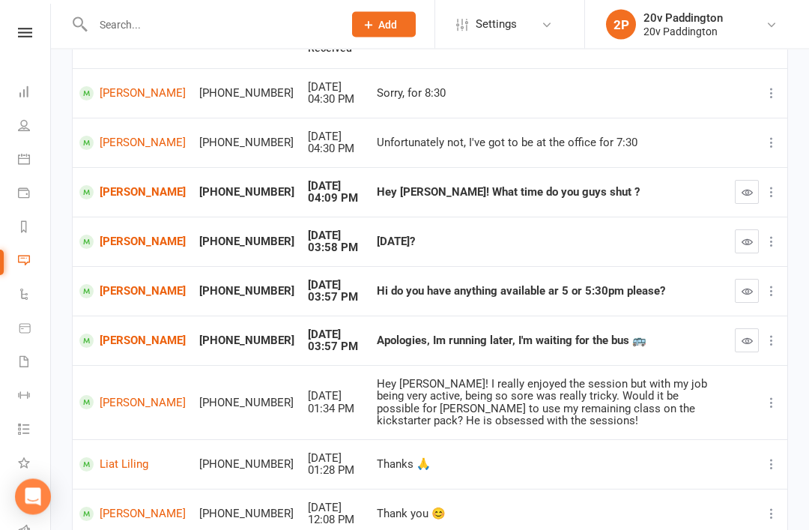
scroll to position [217, 0]
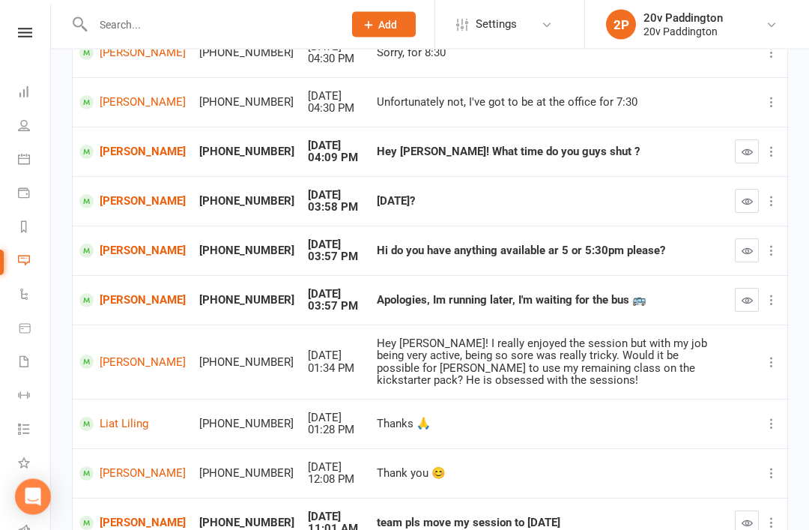
click at [769, 293] on icon at bounding box center [771, 300] width 15 height 15
click at [750, 301] on button "button" at bounding box center [747, 300] width 24 height 24
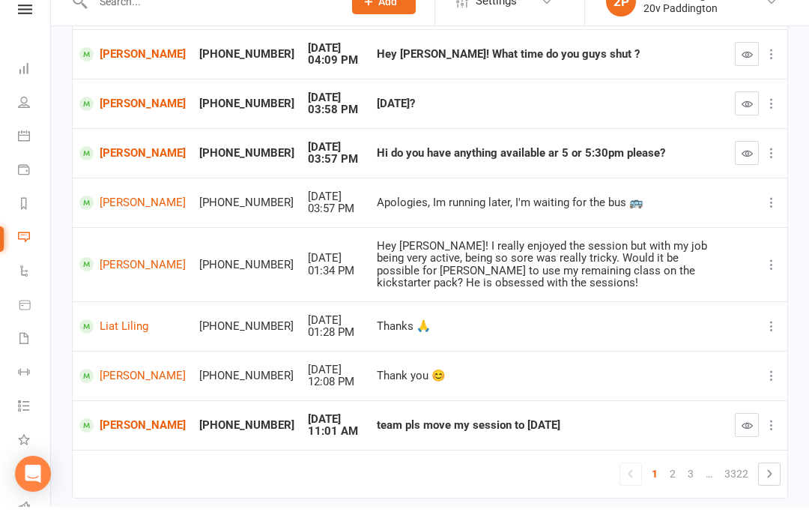
scroll to position [291, 0]
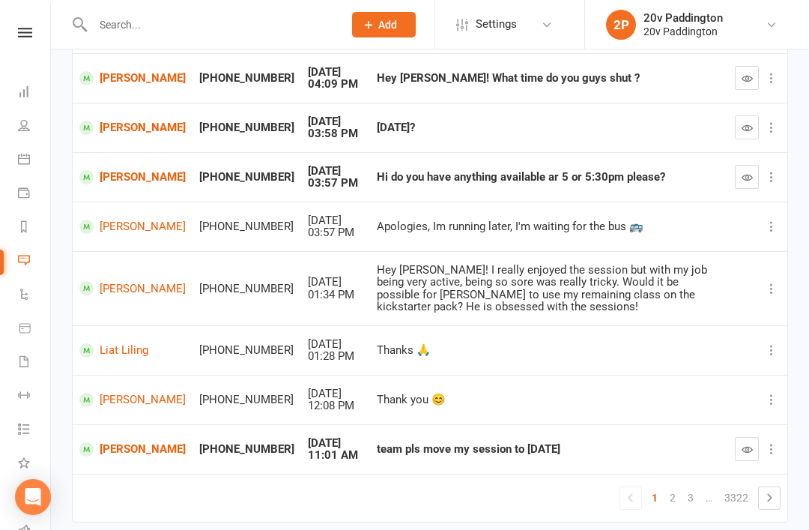
click at [121, 450] on td "[PERSON_NAME]" at bounding box center [133, 448] width 120 height 49
click at [117, 442] on link "[PERSON_NAME]" at bounding box center [132, 449] width 106 height 14
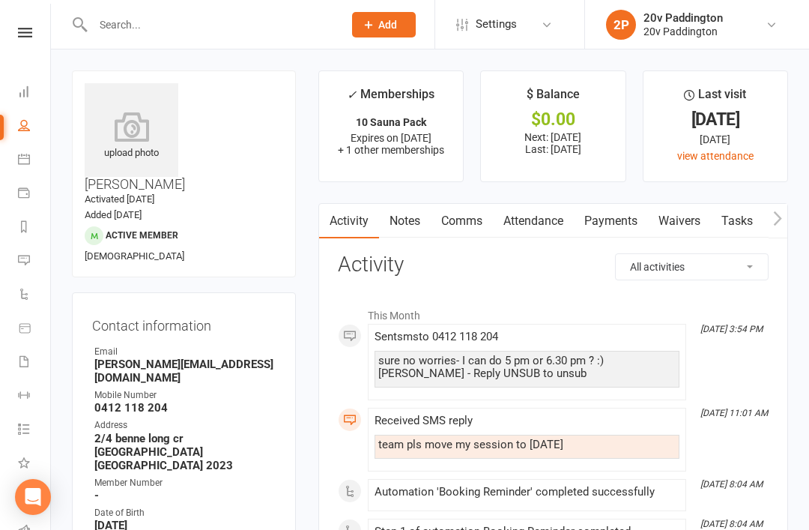
click at [32, 159] on link "Calendar" at bounding box center [35, 161] width 34 height 34
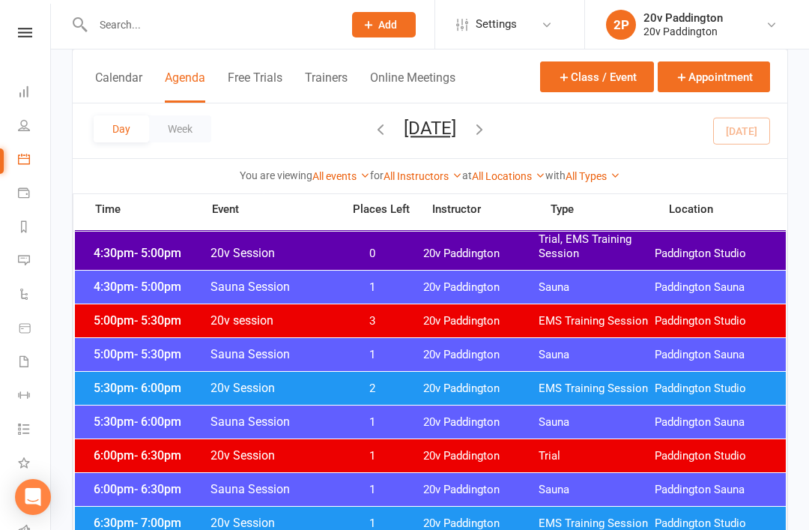
scroll to position [1456, 0]
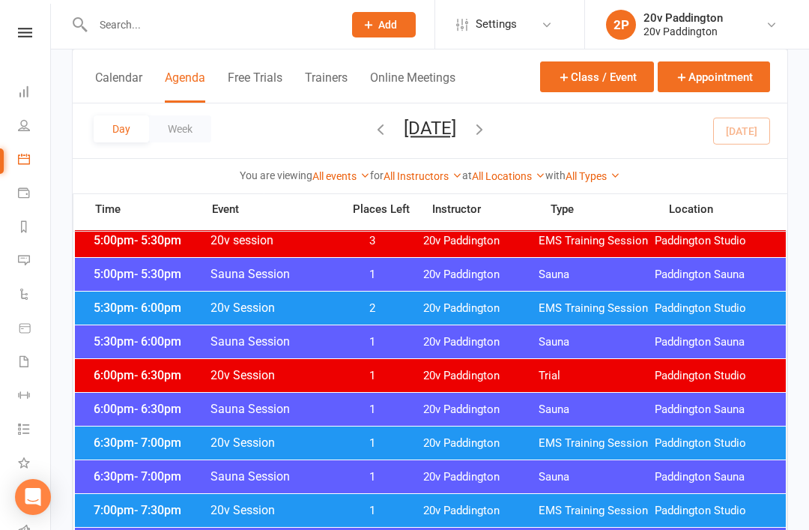
click at [756, 300] on div "5:30pm - 6:00pm 20v Session 2 20v Paddington EMS Training Session [GEOGRAPHIC_D…" at bounding box center [430, 308] width 711 height 33
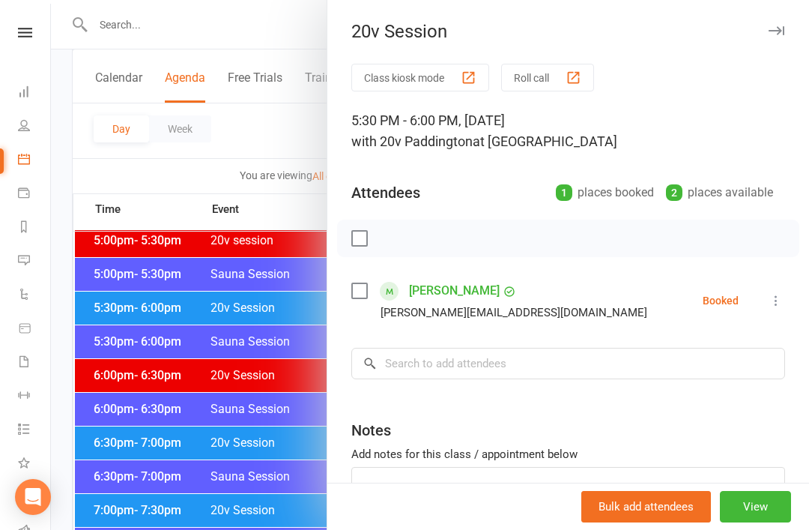
click at [229, 342] on div at bounding box center [430, 265] width 758 height 530
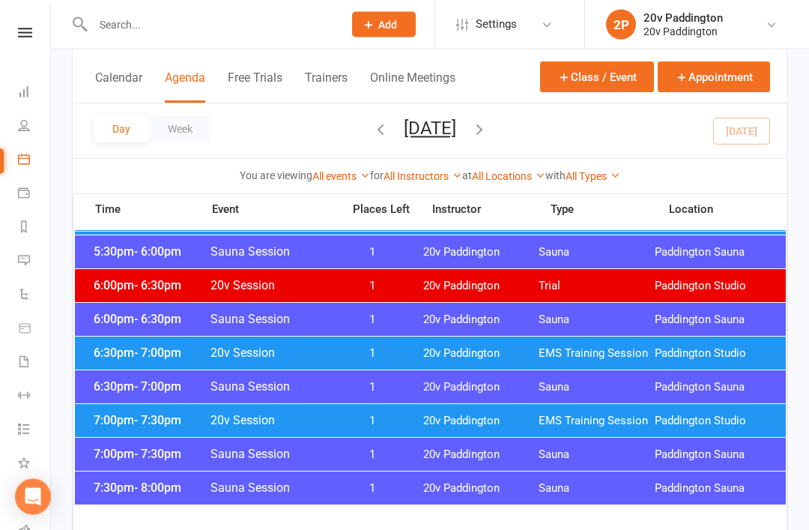
click at [563, 356] on span "EMS Training Session" at bounding box center [597, 354] width 116 height 14
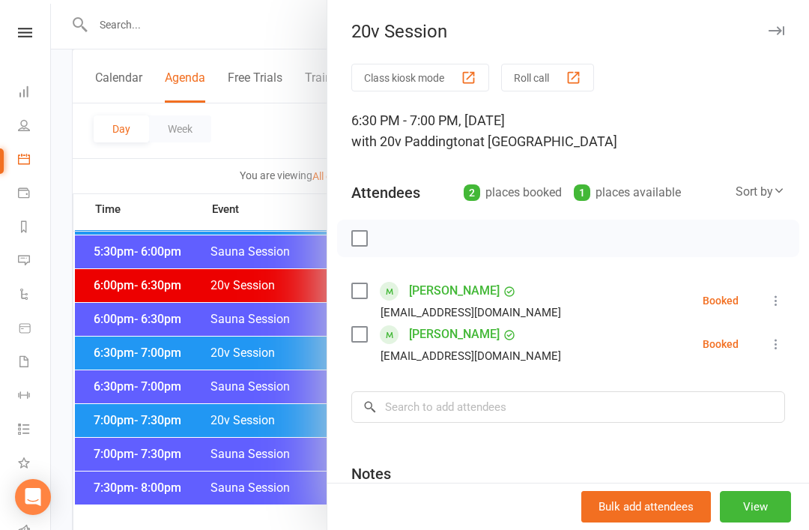
click at [265, 371] on div at bounding box center [430, 265] width 758 height 530
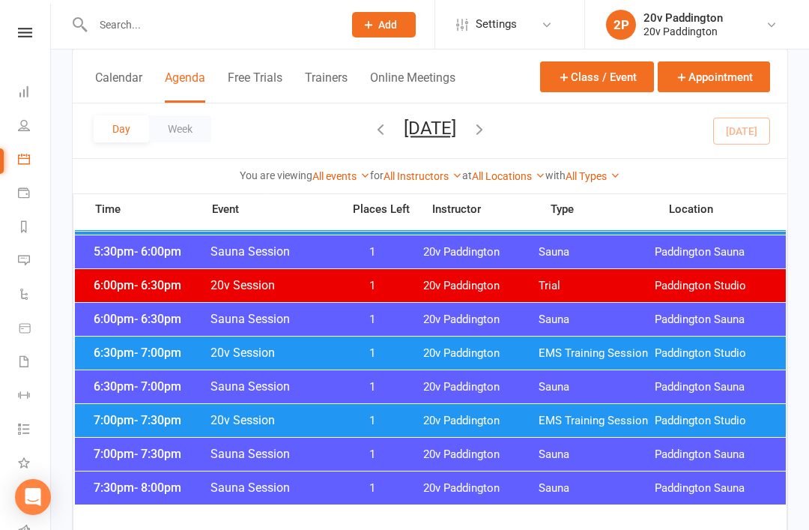
click at [232, 442] on div "7:00pm - 7:30pm Sauna Session 1 20v [GEOGRAPHIC_DATA] [GEOGRAPHIC_DATA]" at bounding box center [430, 454] width 711 height 33
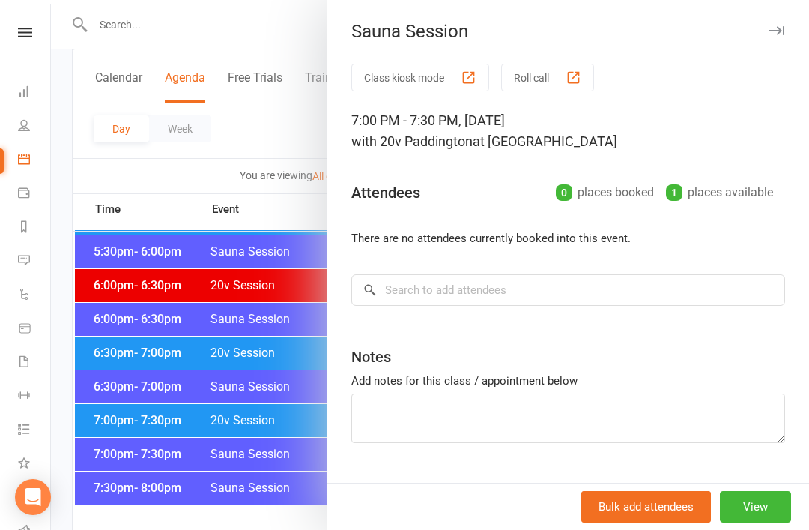
click at [269, 412] on div at bounding box center [430, 265] width 758 height 530
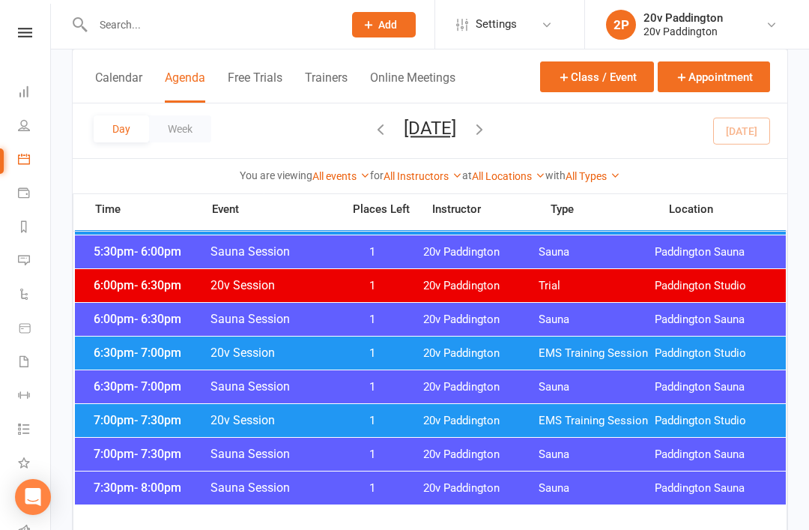
click at [263, 435] on div "7:00pm - 7:30pm 20v Session 1 20v Paddington EMS Training Session [GEOGRAPHIC_D…" at bounding box center [430, 420] width 711 height 33
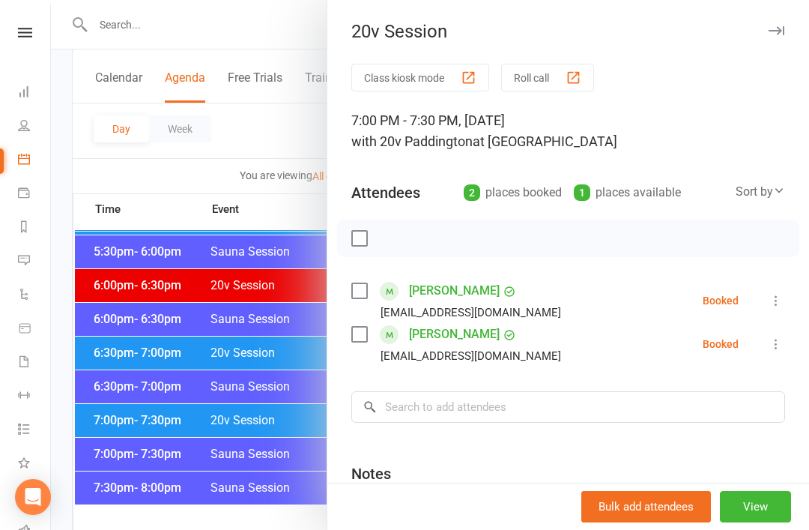
click at [268, 432] on div at bounding box center [430, 265] width 758 height 530
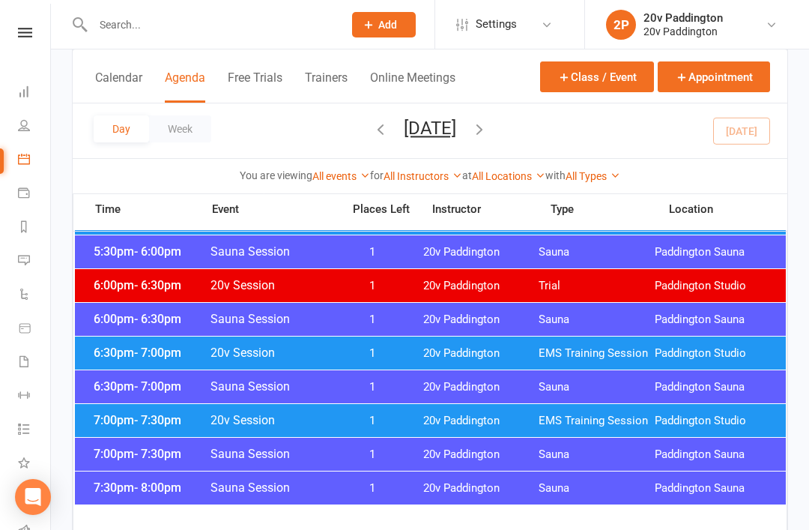
click at [19, 274] on link "Messages 2" at bounding box center [35, 262] width 34 height 34
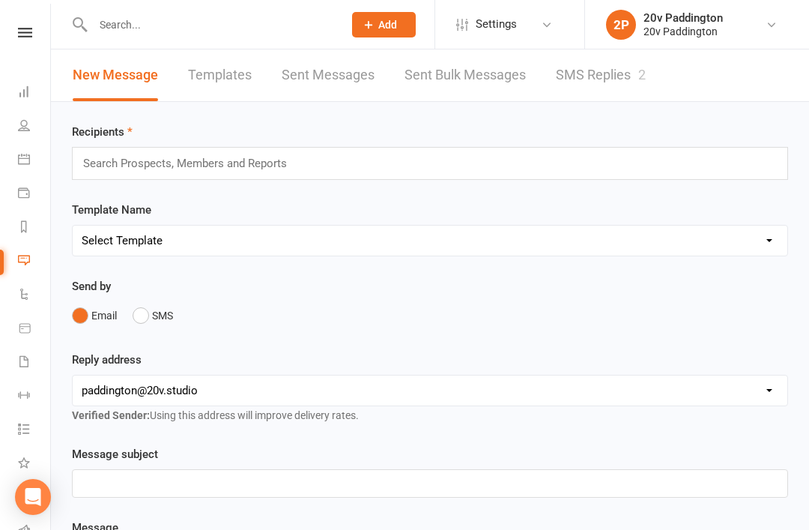
click at [632, 89] on link "SMS Replies 2" at bounding box center [601, 75] width 90 height 52
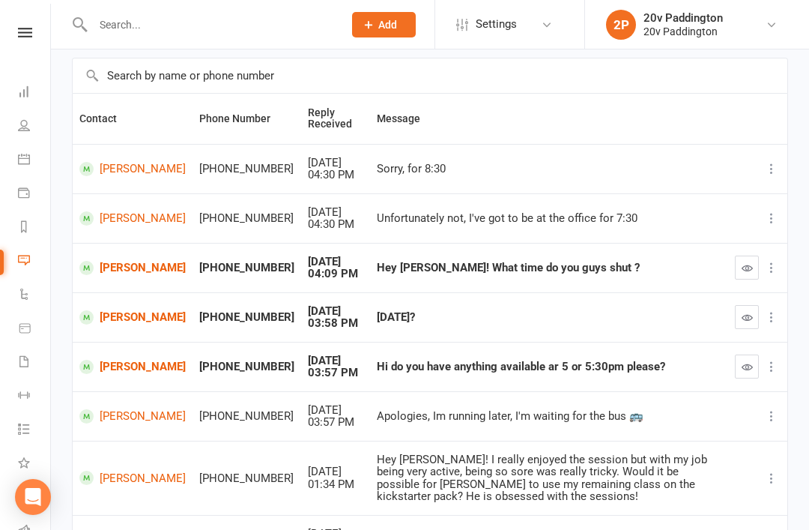
scroll to position [108, 0]
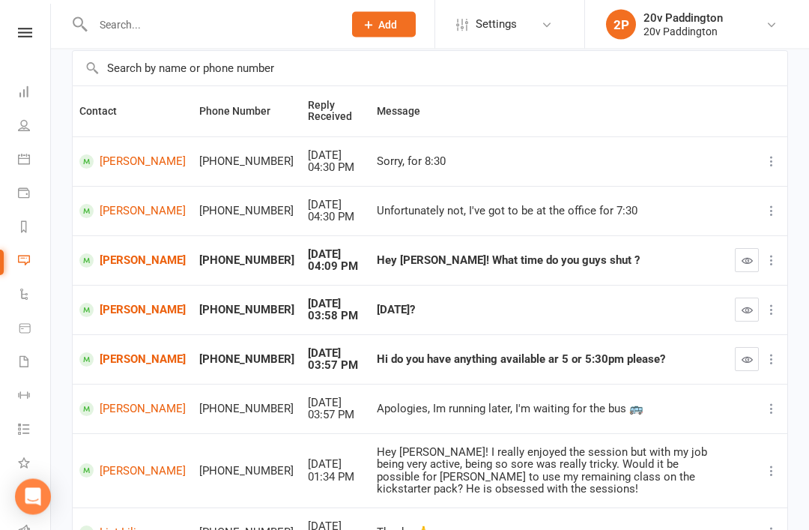
click at [121, 353] on link "[PERSON_NAME]" at bounding box center [132, 360] width 106 height 14
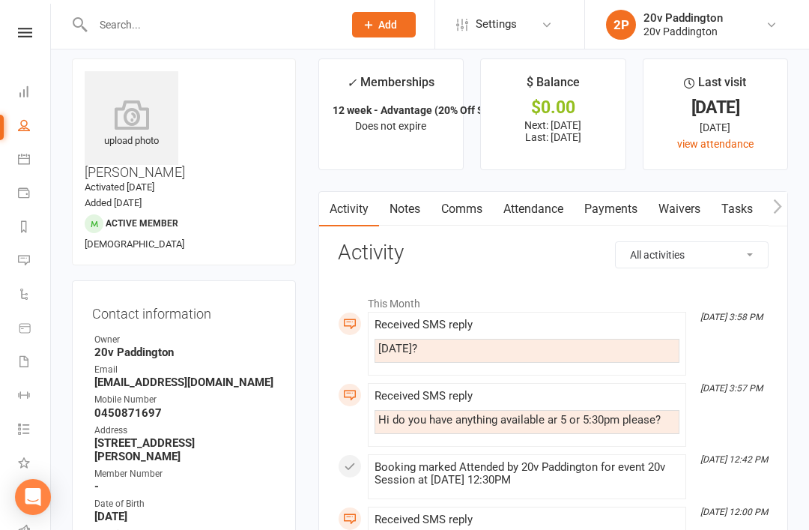
scroll to position [13, 0]
click at [459, 207] on link "Comms" at bounding box center [462, 208] width 62 height 34
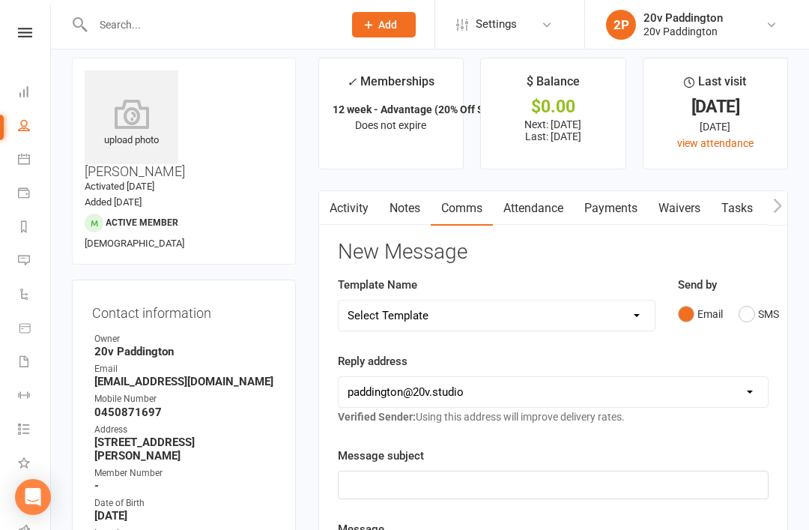
click at [764, 323] on button "SMS" at bounding box center [759, 314] width 40 height 28
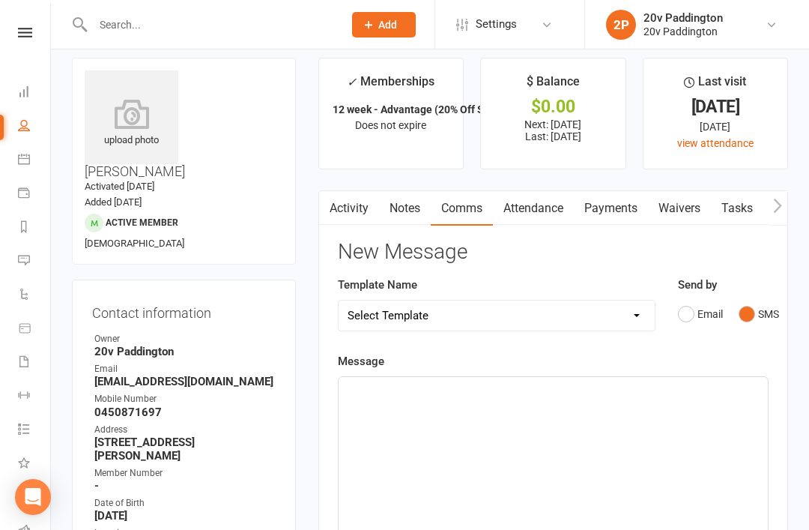
click at [635, 421] on div "﻿" at bounding box center [553, 489] width 429 height 225
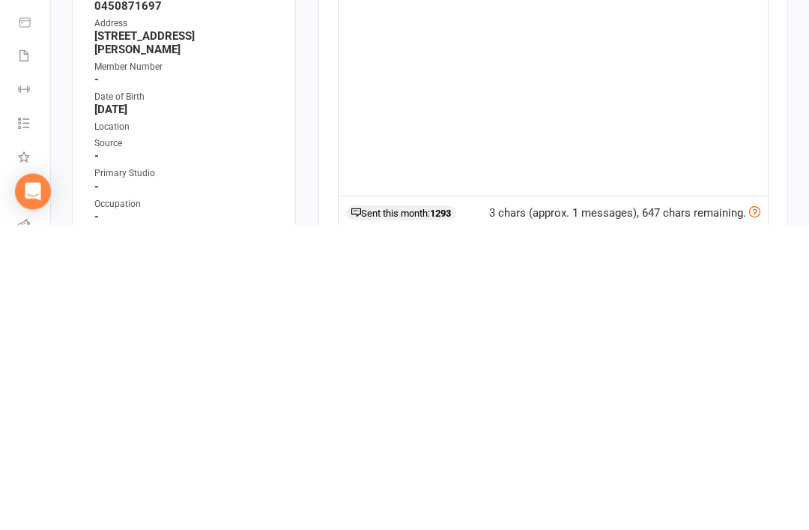
scroll to position [175, 0]
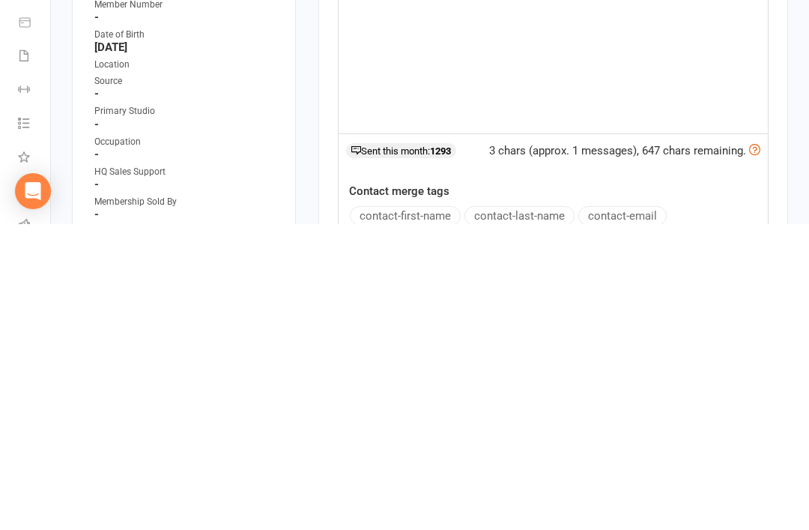
click at [426, 512] on button "contact-first-name" at bounding box center [405, 521] width 111 height 19
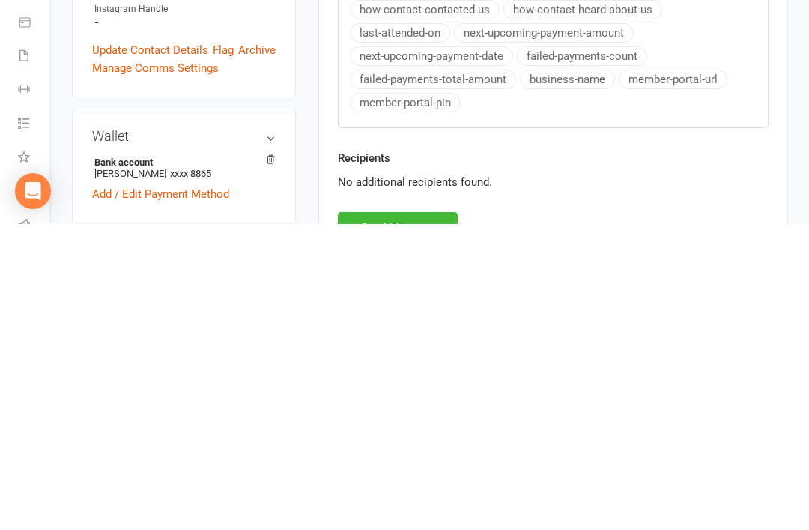
click at [404, 518] on button "Send Message" at bounding box center [398, 533] width 120 height 31
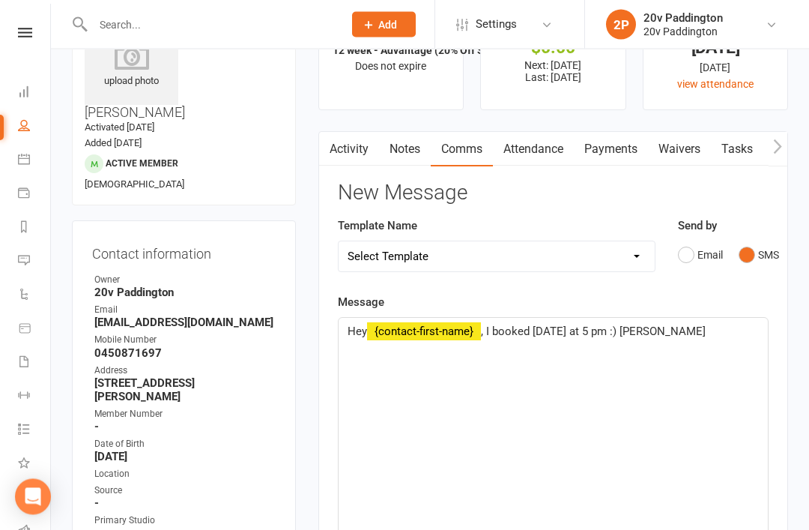
scroll to position [0, 0]
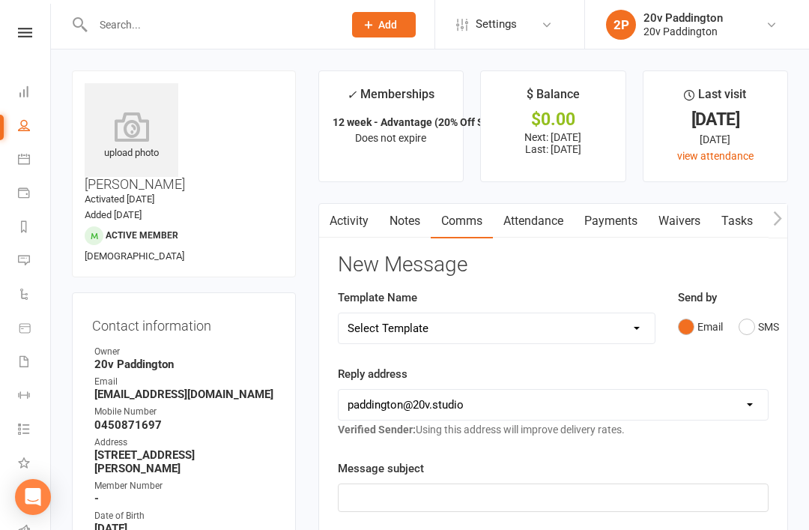
click at [27, 165] on link "Calendar" at bounding box center [35, 161] width 34 height 34
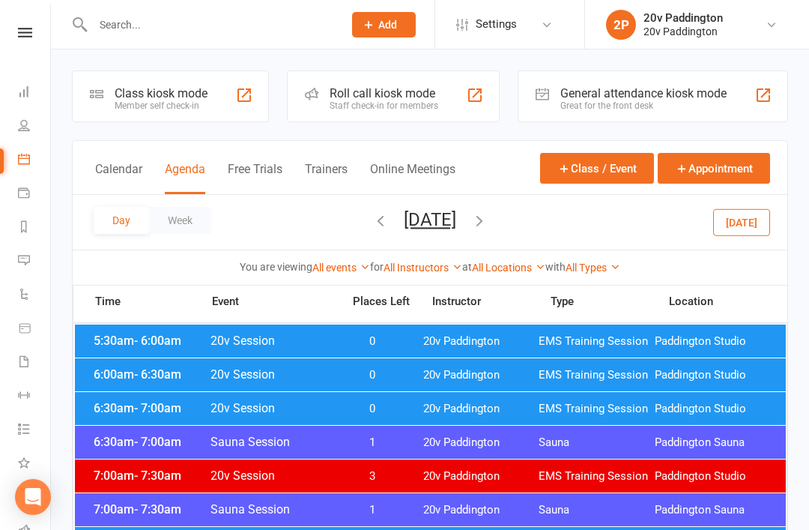
click at [456, 229] on button "[DATE]" at bounding box center [430, 219] width 52 height 21
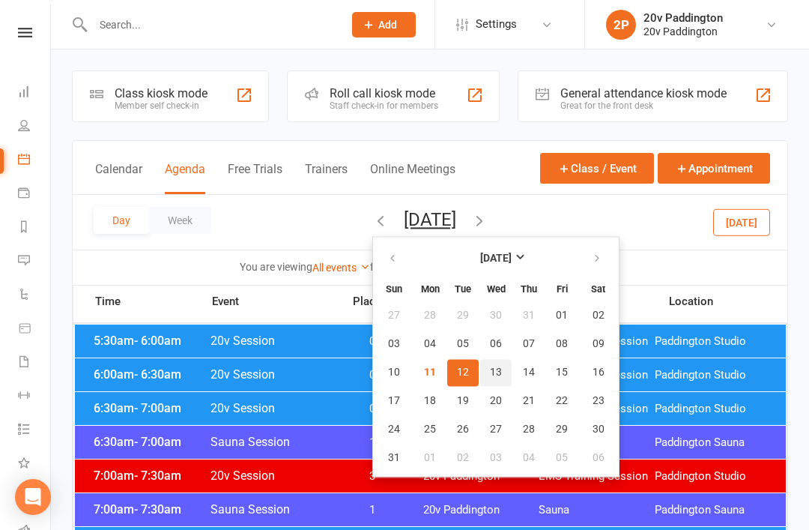
click at [490, 370] on span "13" at bounding box center [496, 372] width 12 height 12
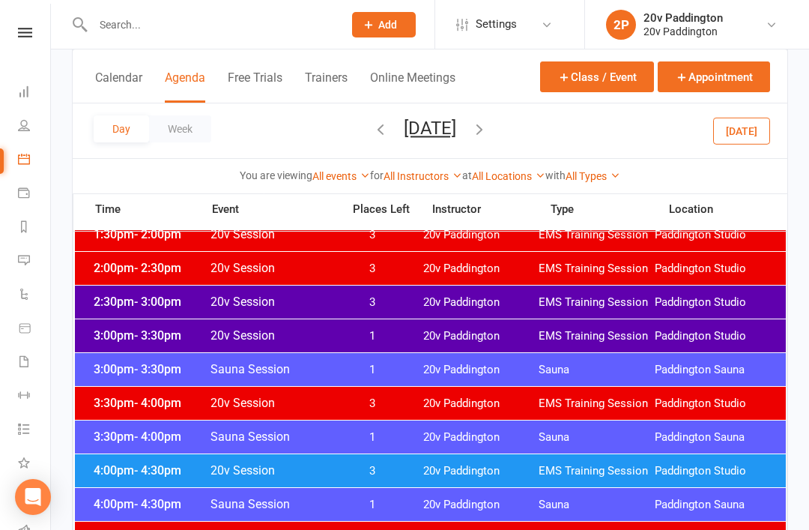
scroll to position [1045, 0]
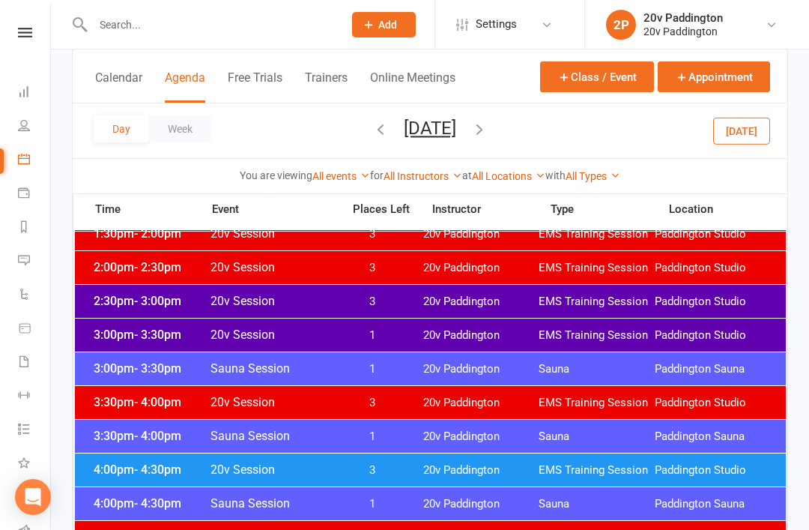
click at [738, 128] on button "[DATE]" at bounding box center [741, 130] width 57 height 27
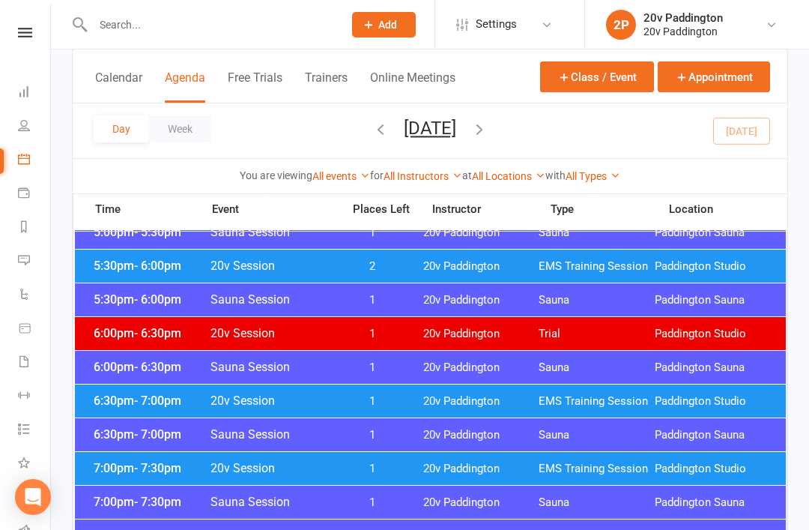
scroll to position [1502, 0]
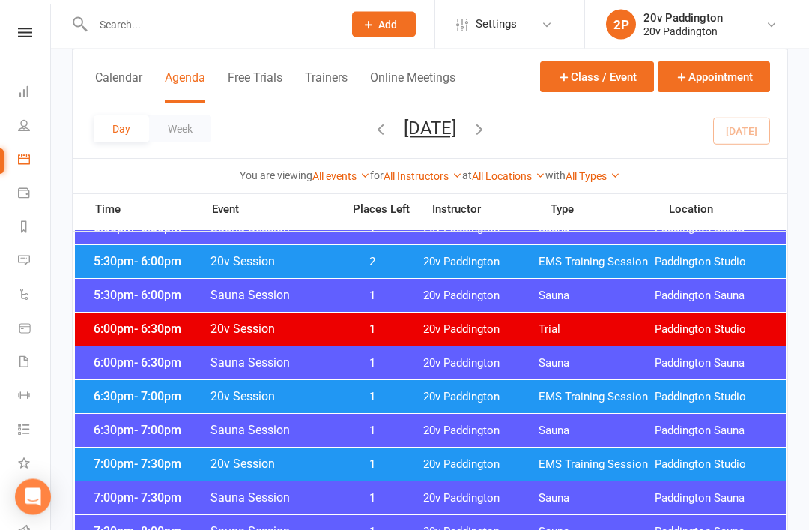
click at [751, 406] on div "6:30pm - 7:00pm 20v Session 1 20v Paddington EMS Training Session [GEOGRAPHIC_D…" at bounding box center [430, 397] width 711 height 33
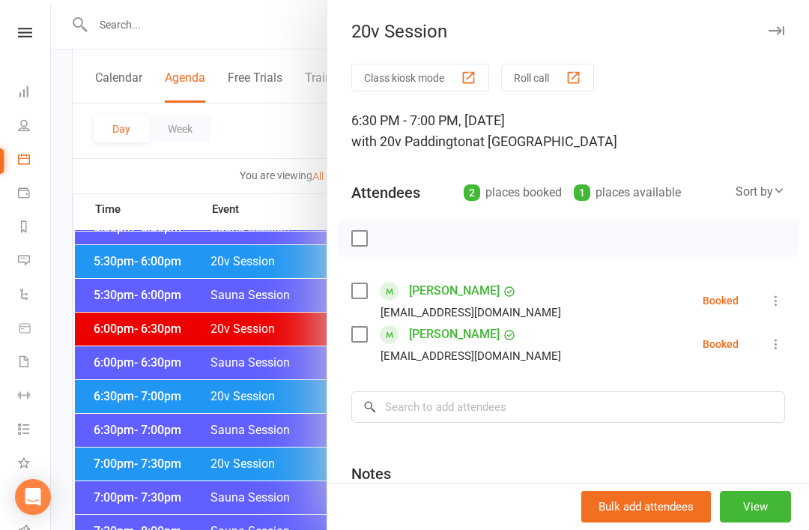
click at [255, 134] on div at bounding box center [430, 265] width 758 height 530
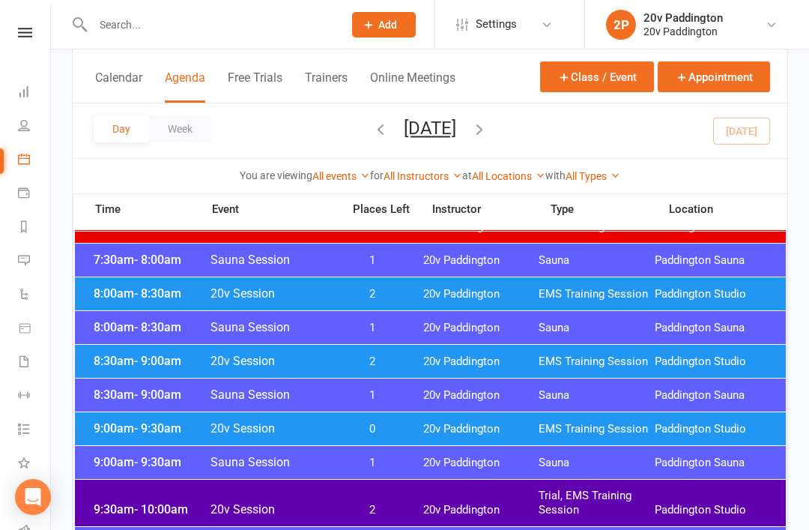
scroll to position [184, 0]
